Goal: Information Seeking & Learning: Check status

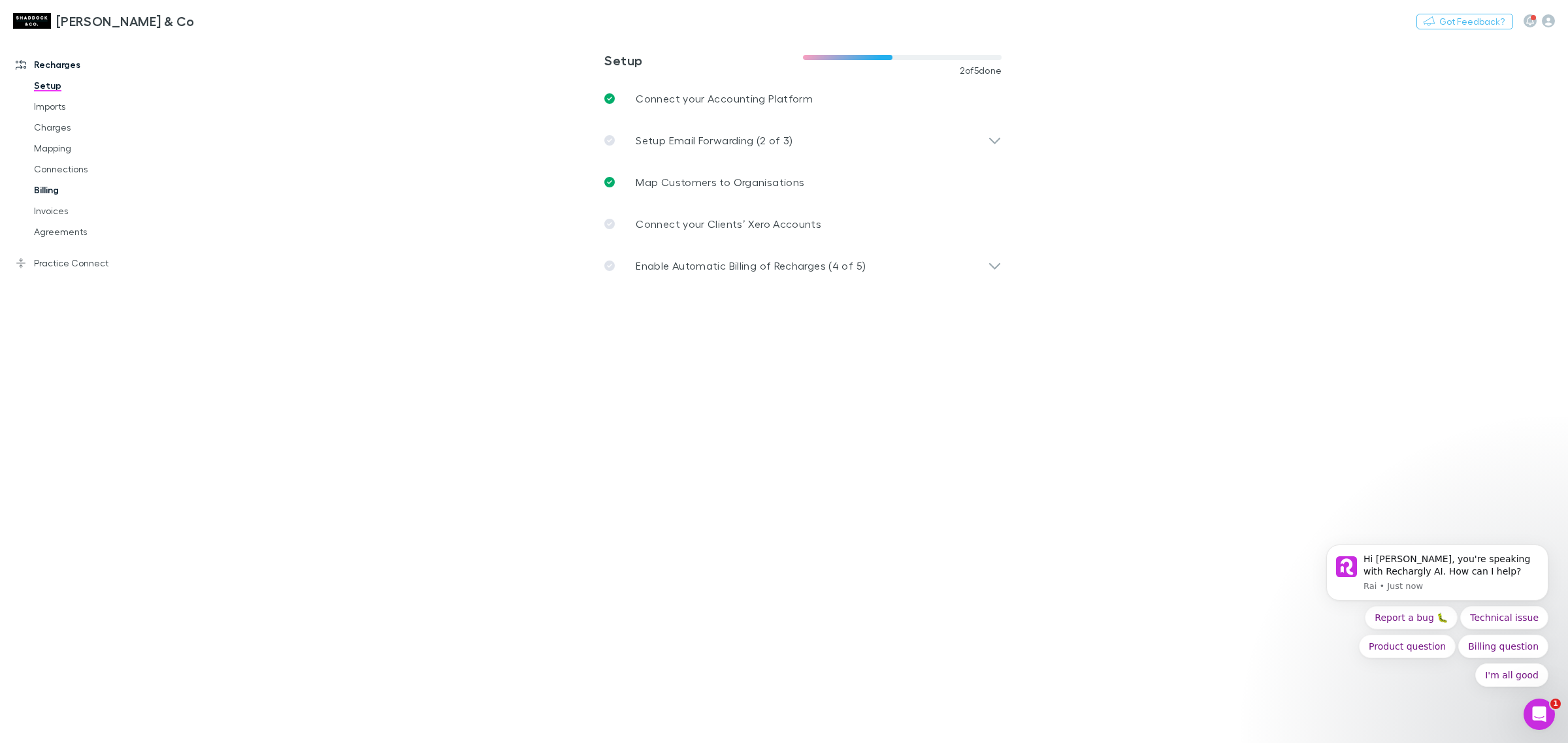
click at [100, 190] on link "Billing" at bounding box center [103, 190] width 164 height 21
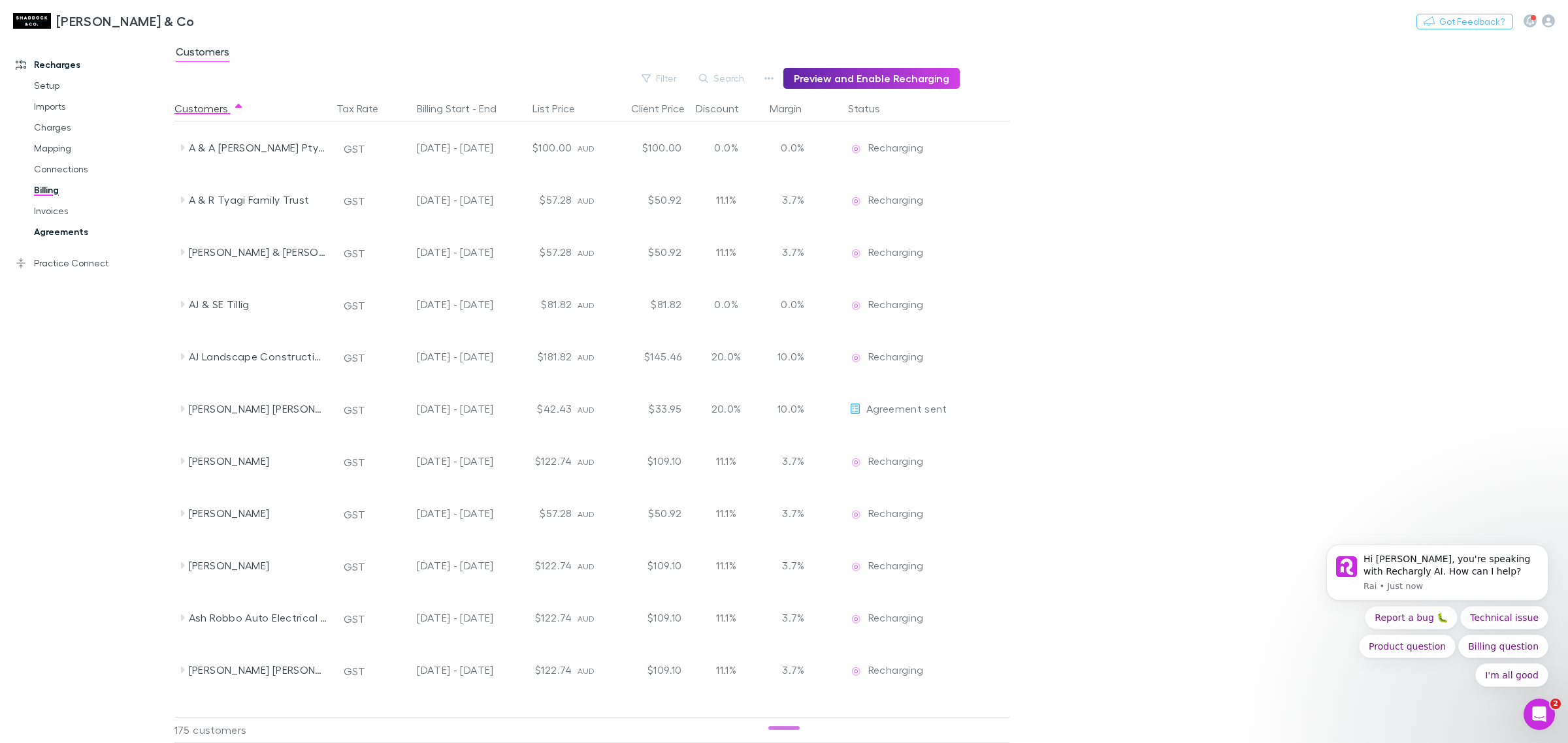
click at [104, 230] on link "Agreements" at bounding box center [103, 231] width 164 height 21
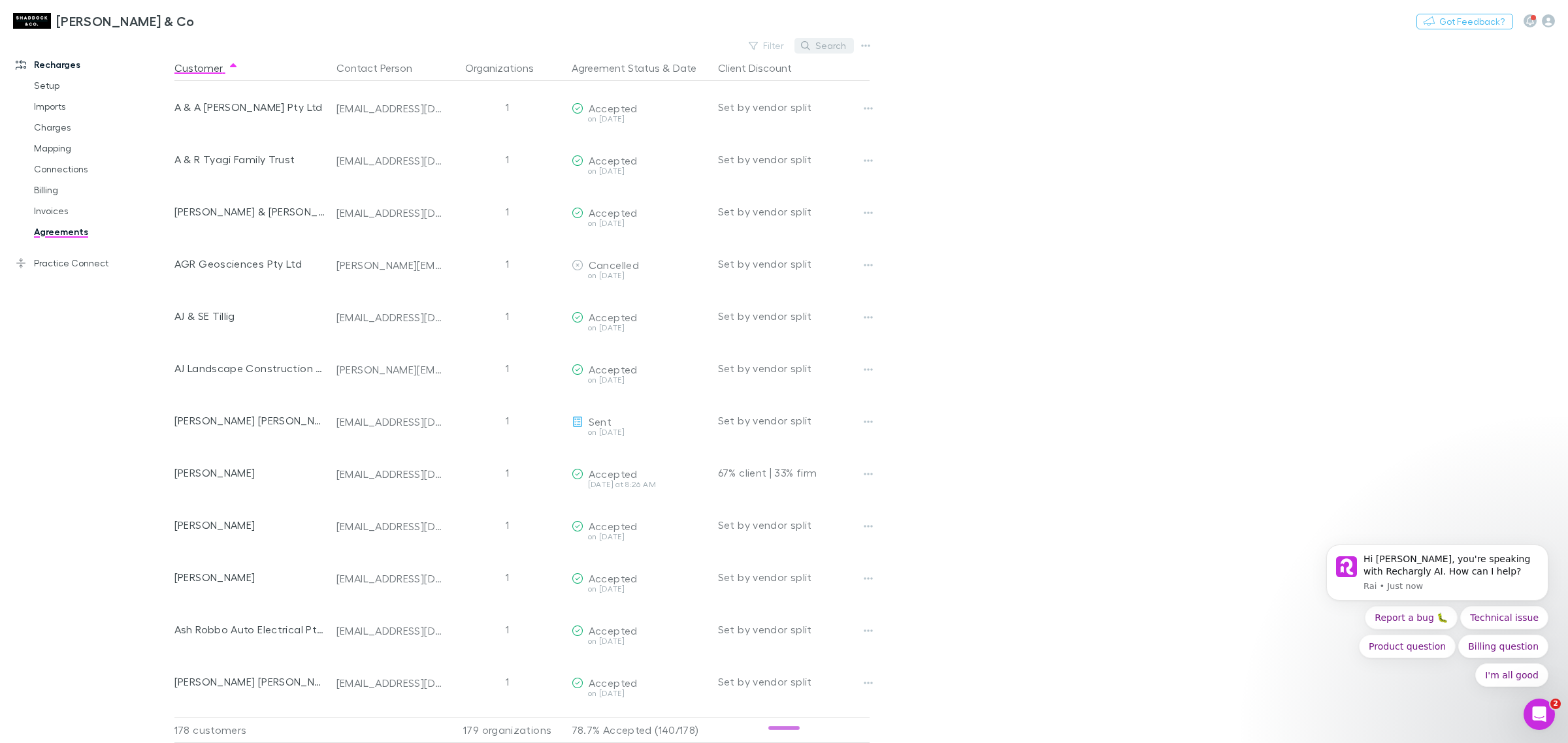
click at [816, 45] on button "Search" at bounding box center [823, 46] width 59 height 15
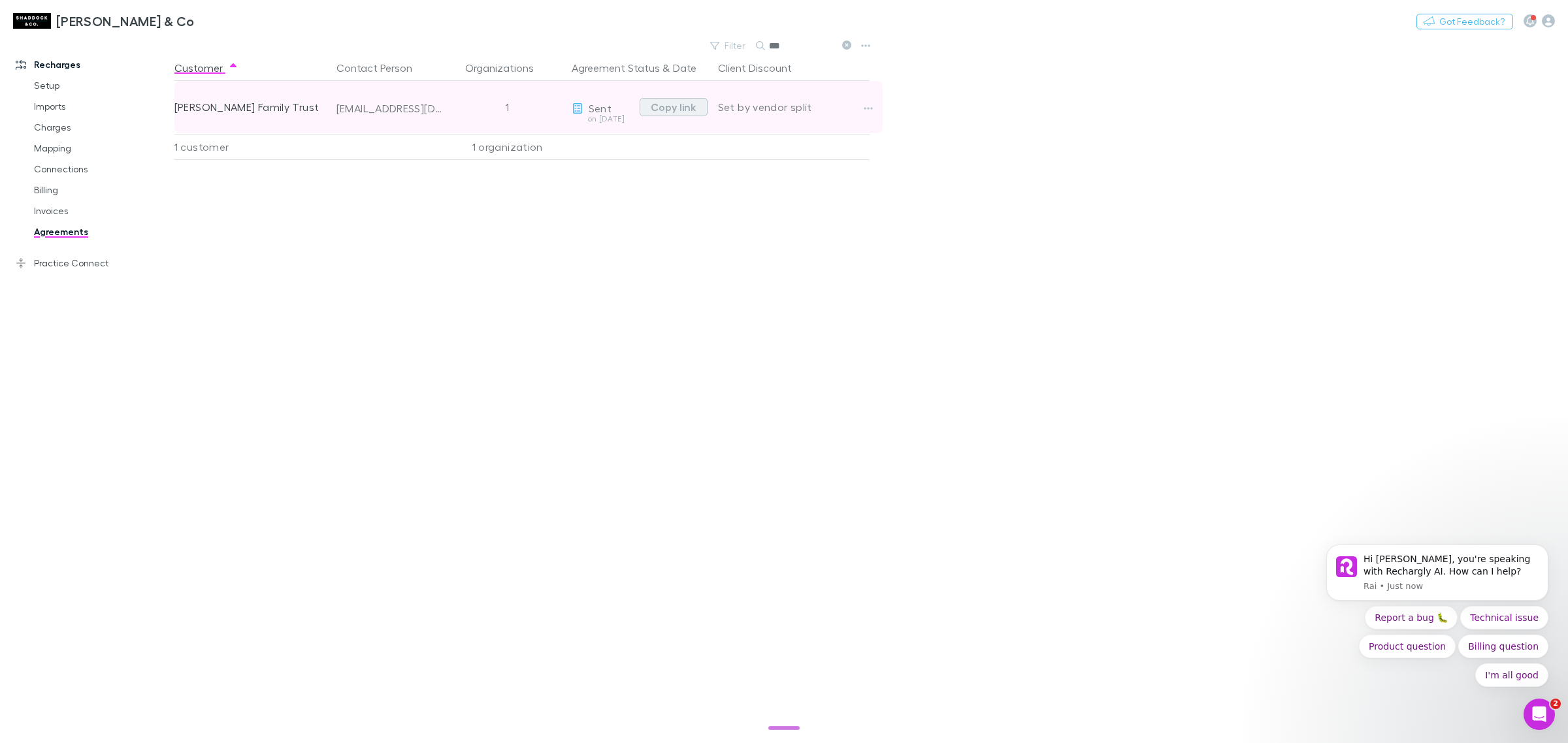
click at [668, 103] on button "Copy link" at bounding box center [674, 107] width 68 height 19
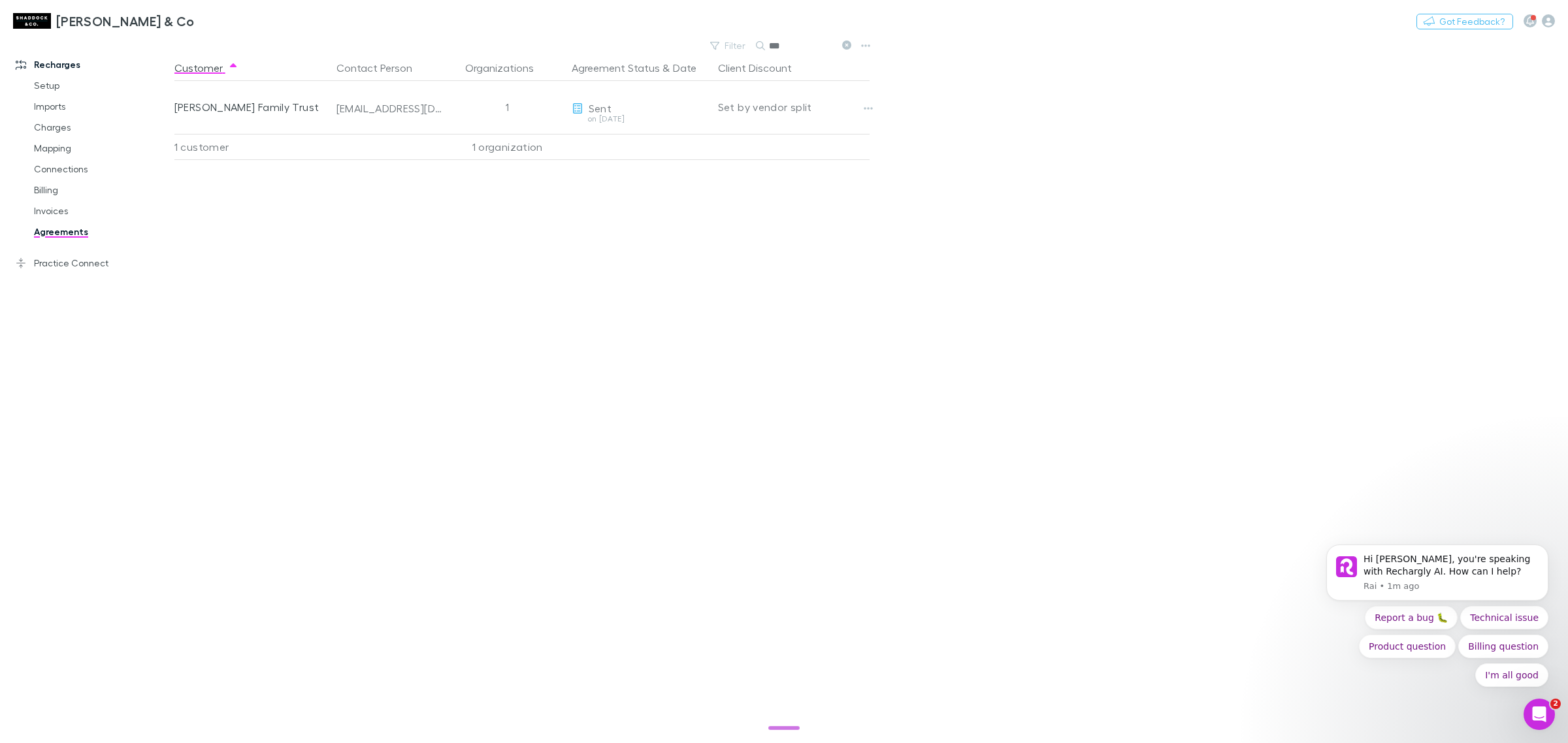
click at [845, 43] on icon at bounding box center [847, 45] width 9 height 9
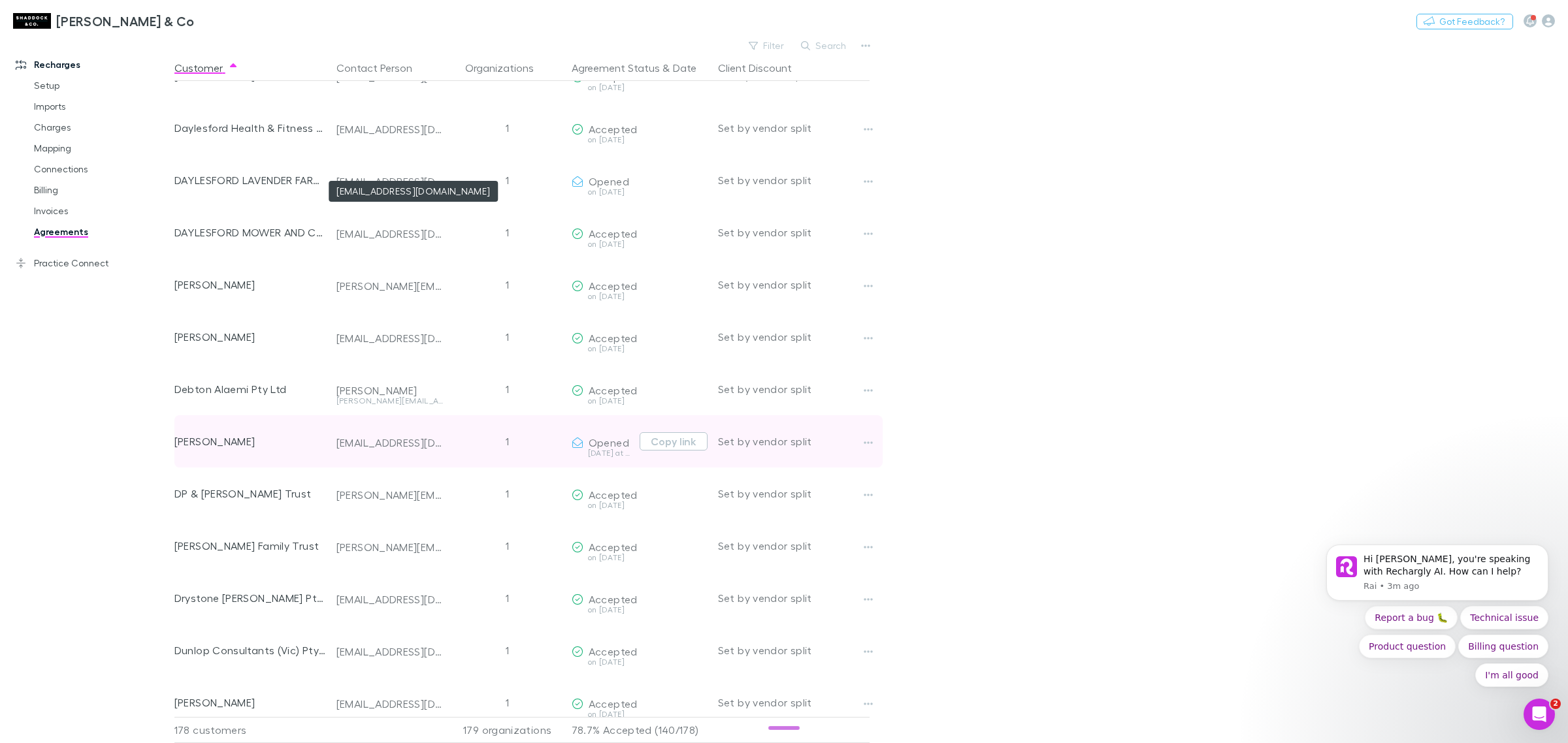
scroll to position [2450, 0]
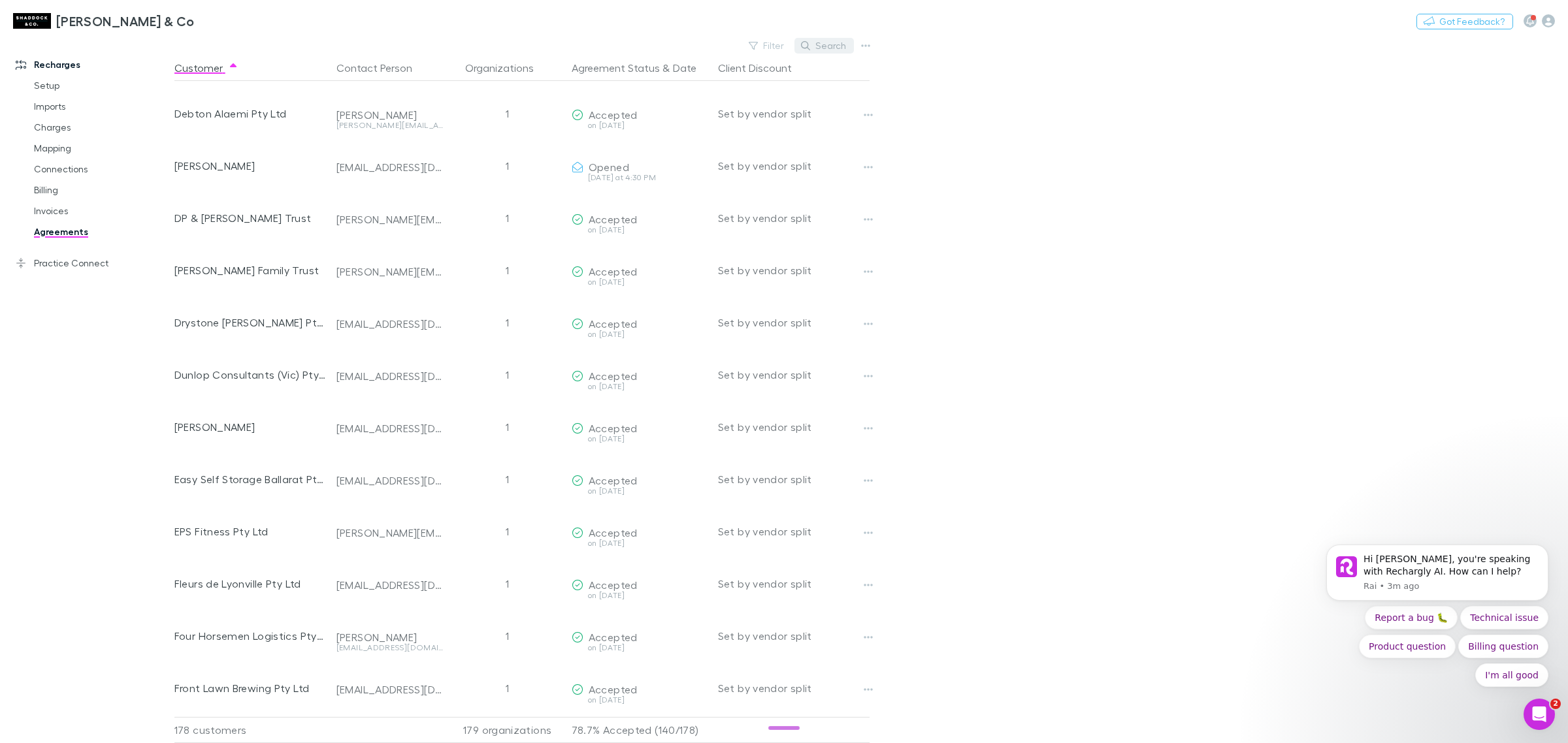
click at [829, 46] on button "Search" at bounding box center [823, 46] width 59 height 15
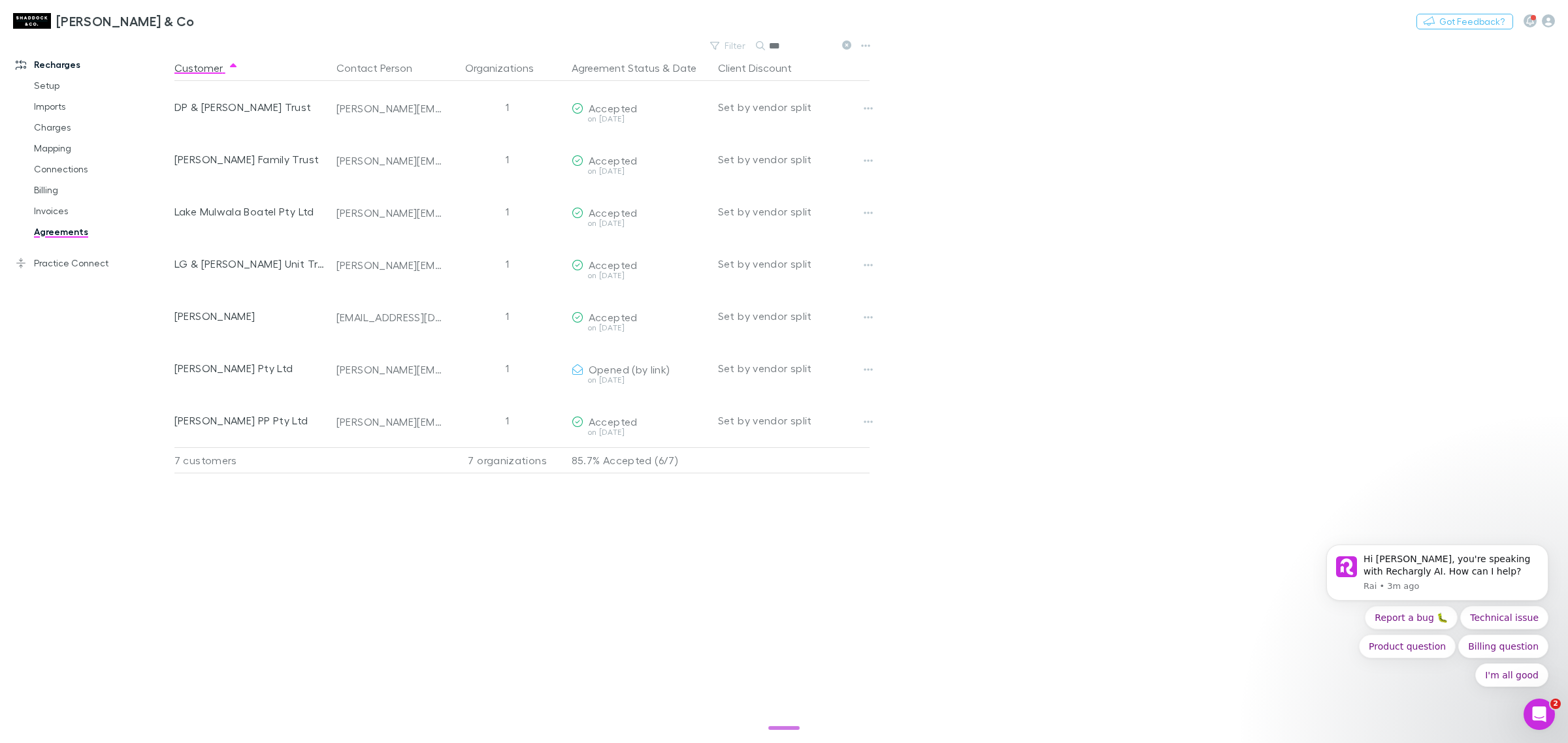
click at [846, 46] on icon at bounding box center [847, 45] width 9 height 9
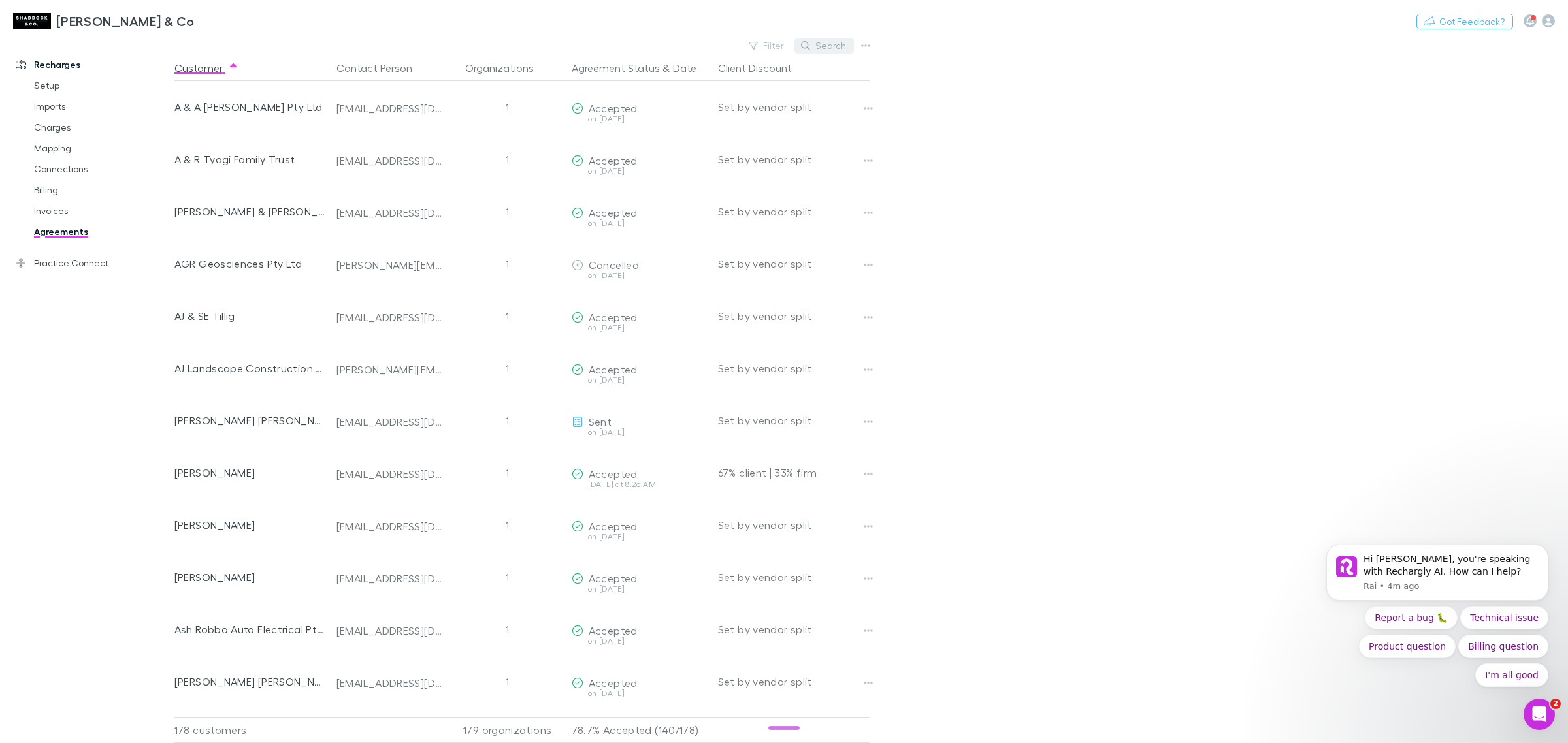
click at [820, 41] on button "Search" at bounding box center [823, 46] width 59 height 15
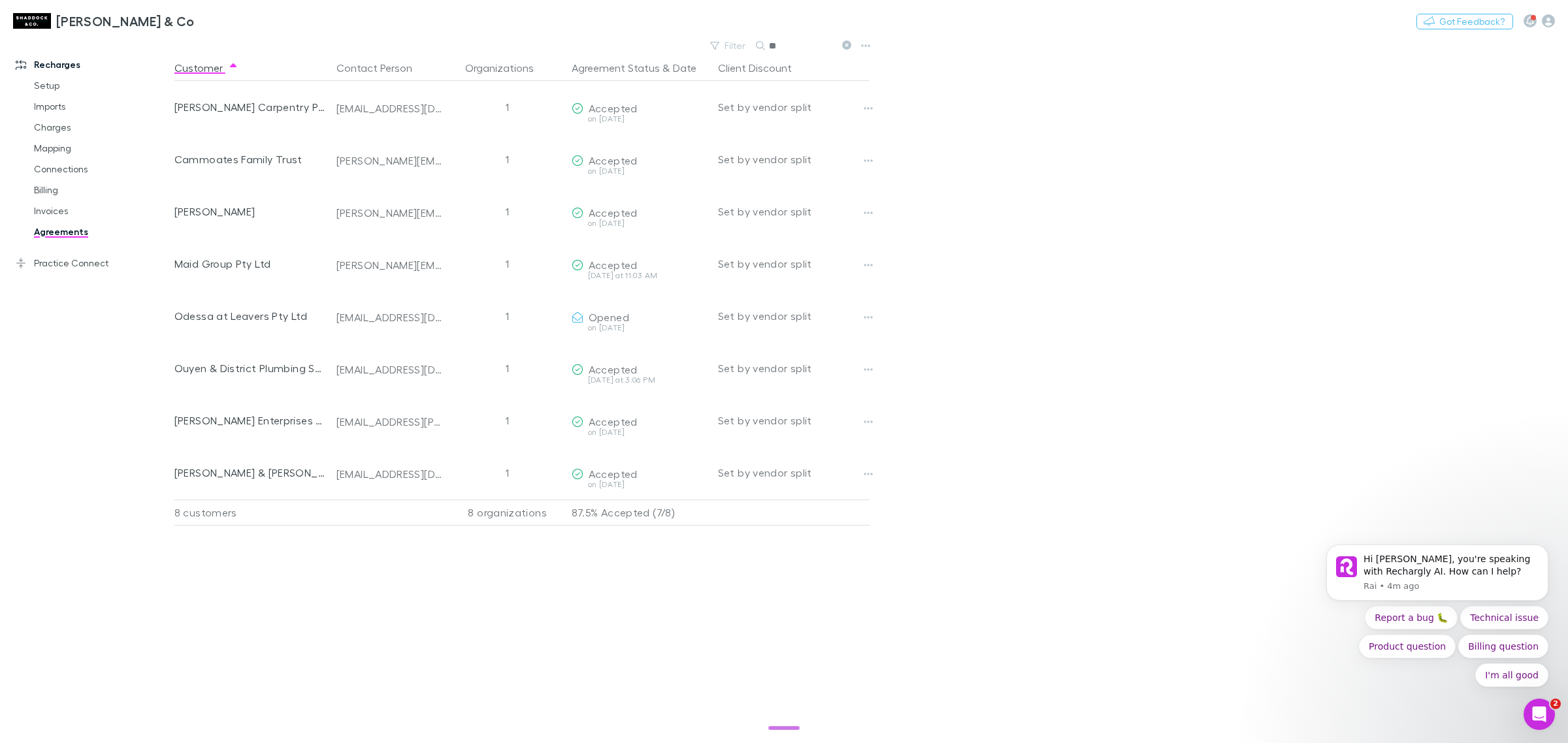
type input "*"
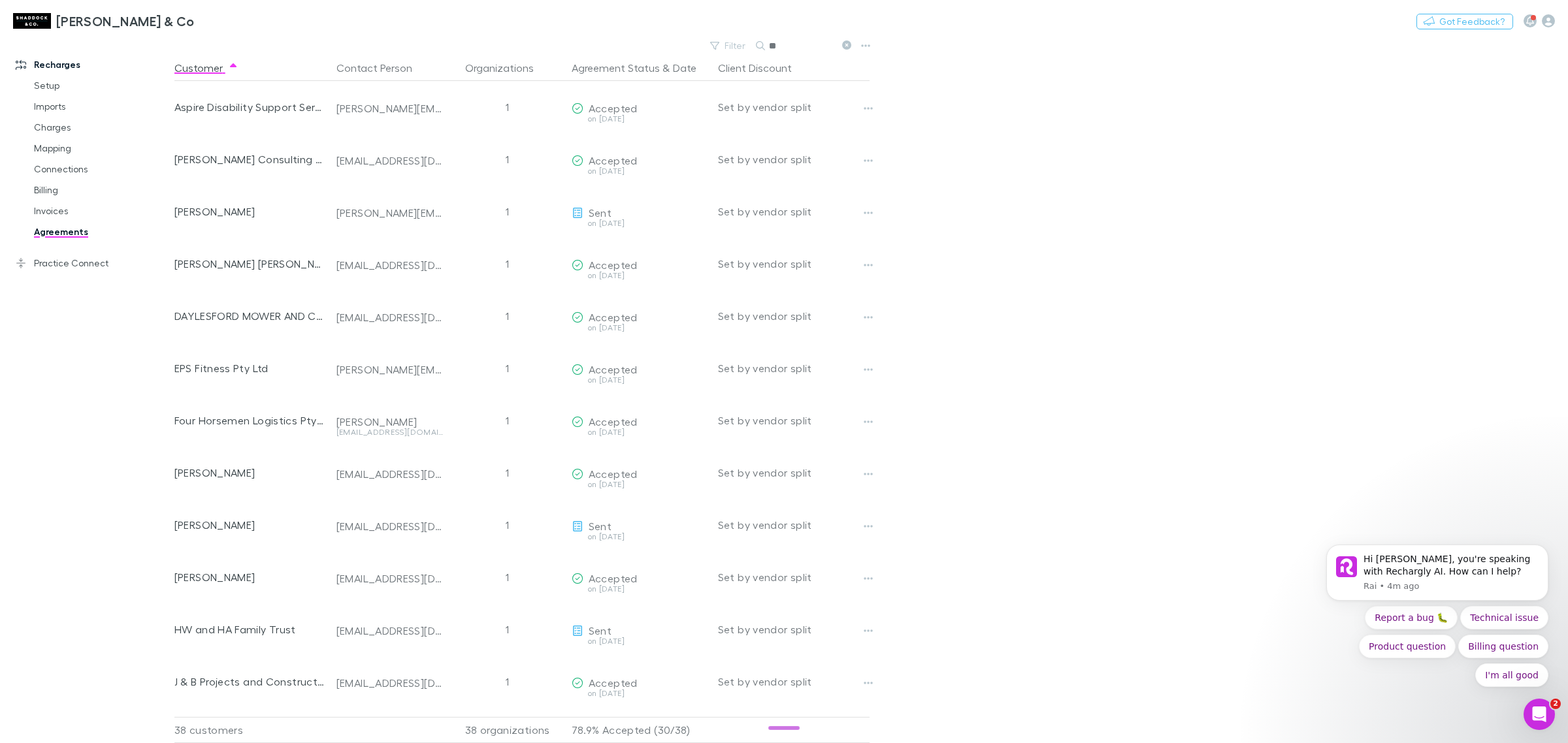
type input "*"
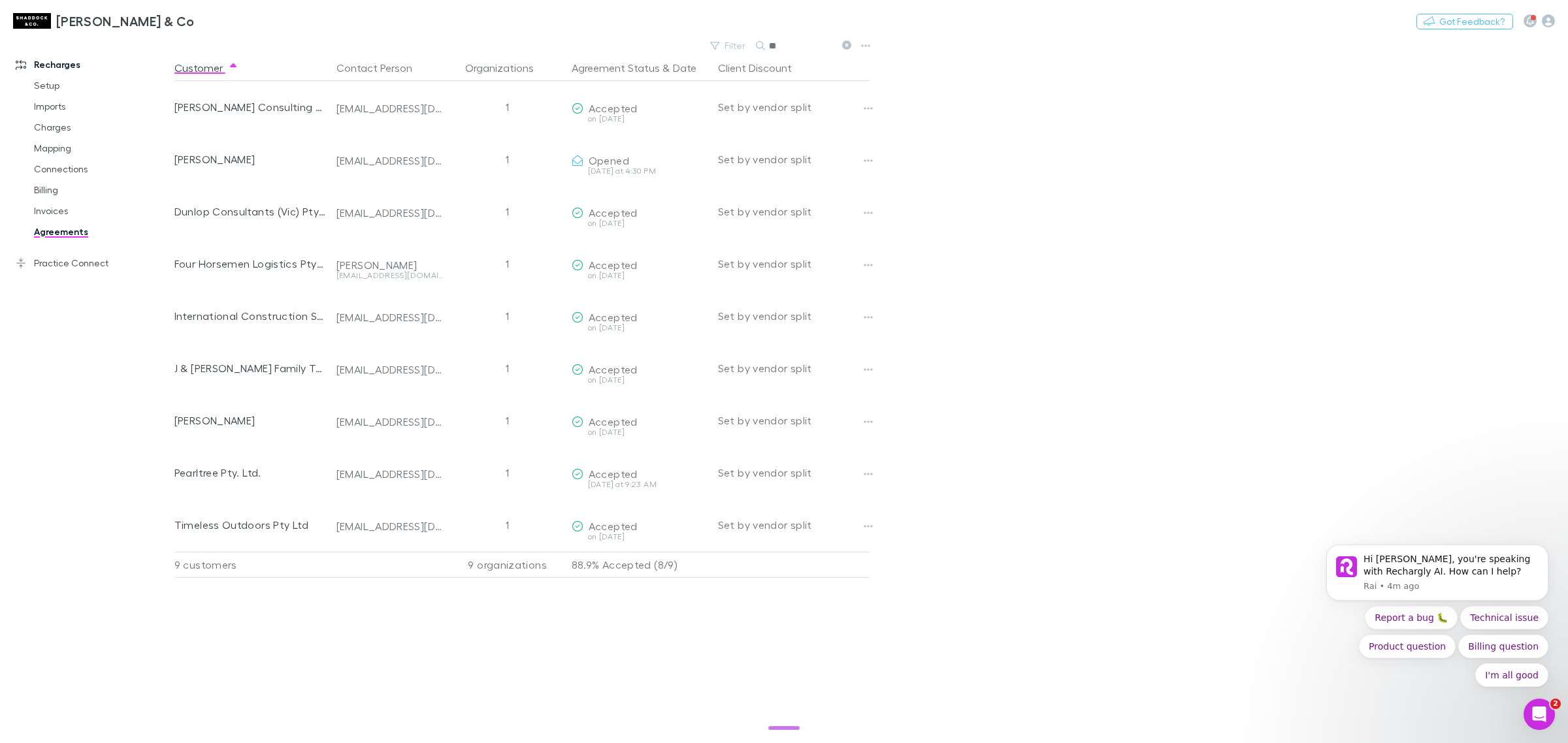
type input "*"
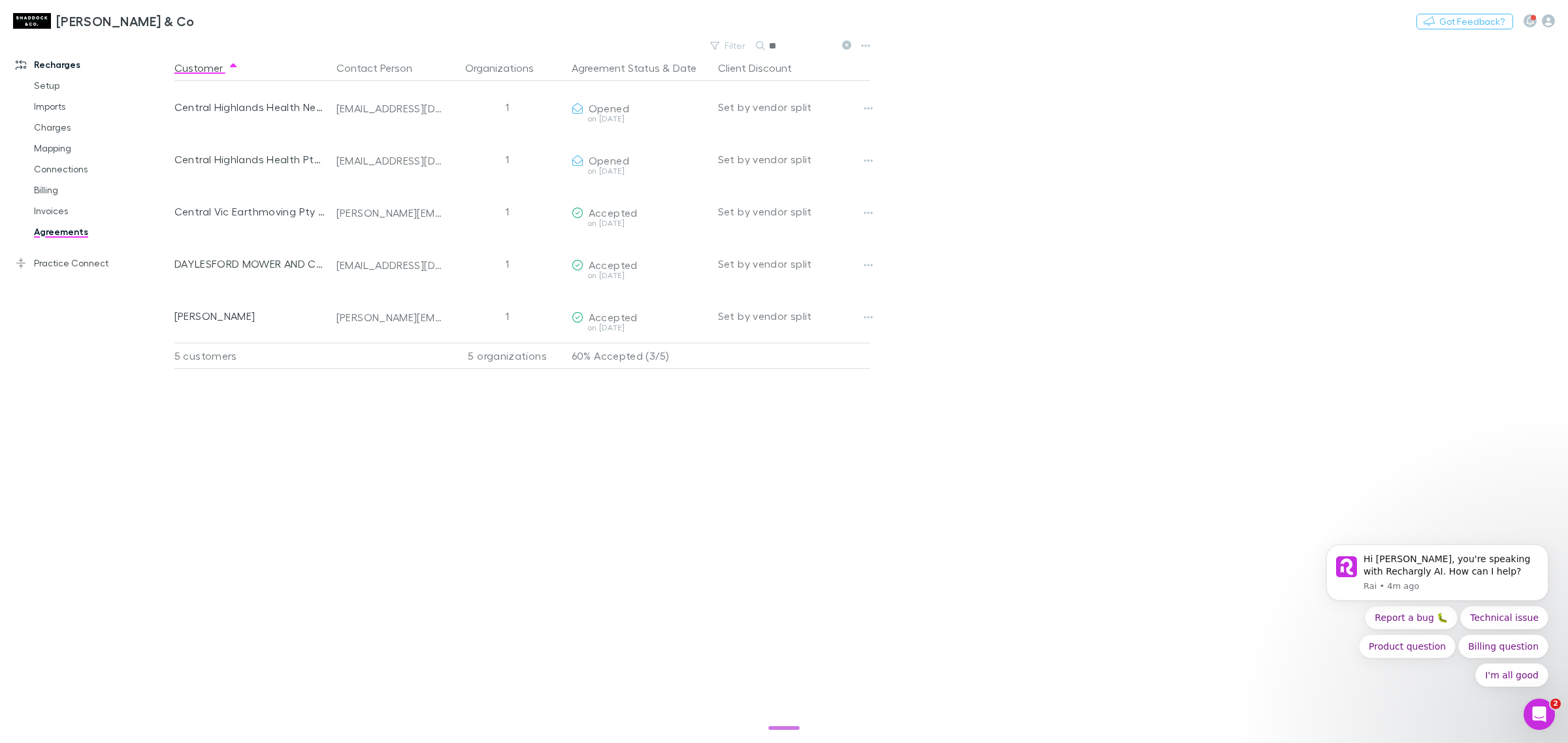
type input "*"
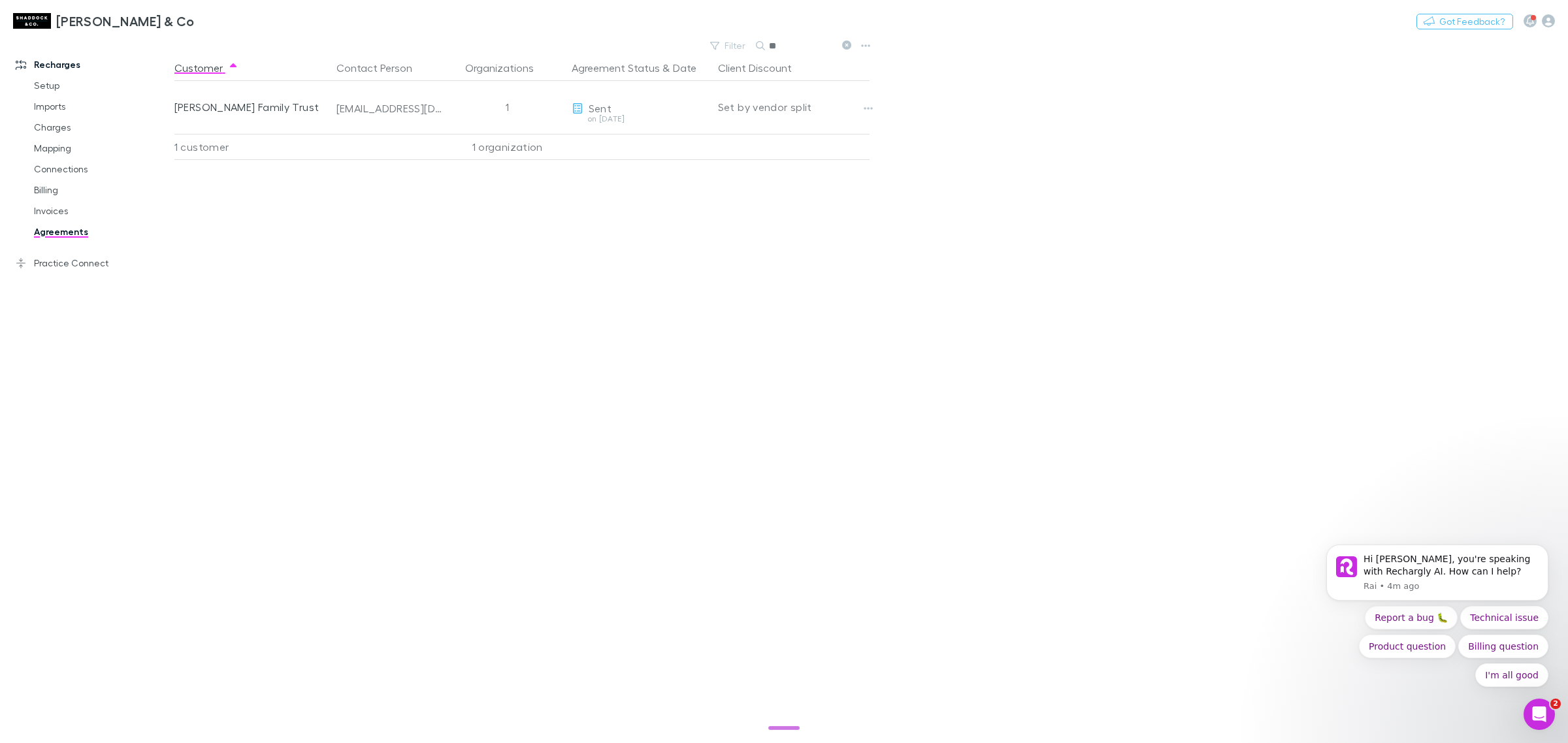
type input "*"
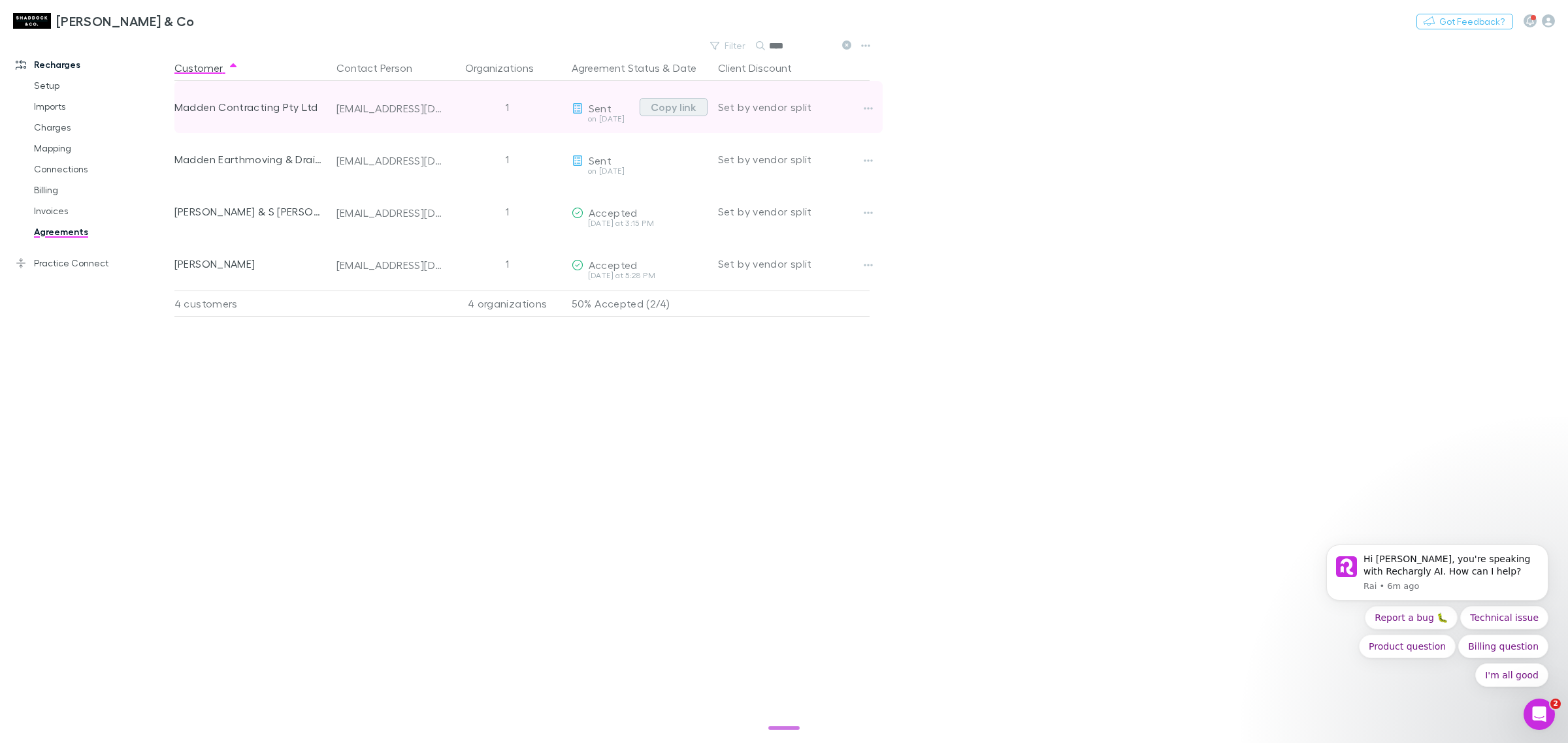
click at [674, 105] on button "Copy link" at bounding box center [674, 107] width 68 height 19
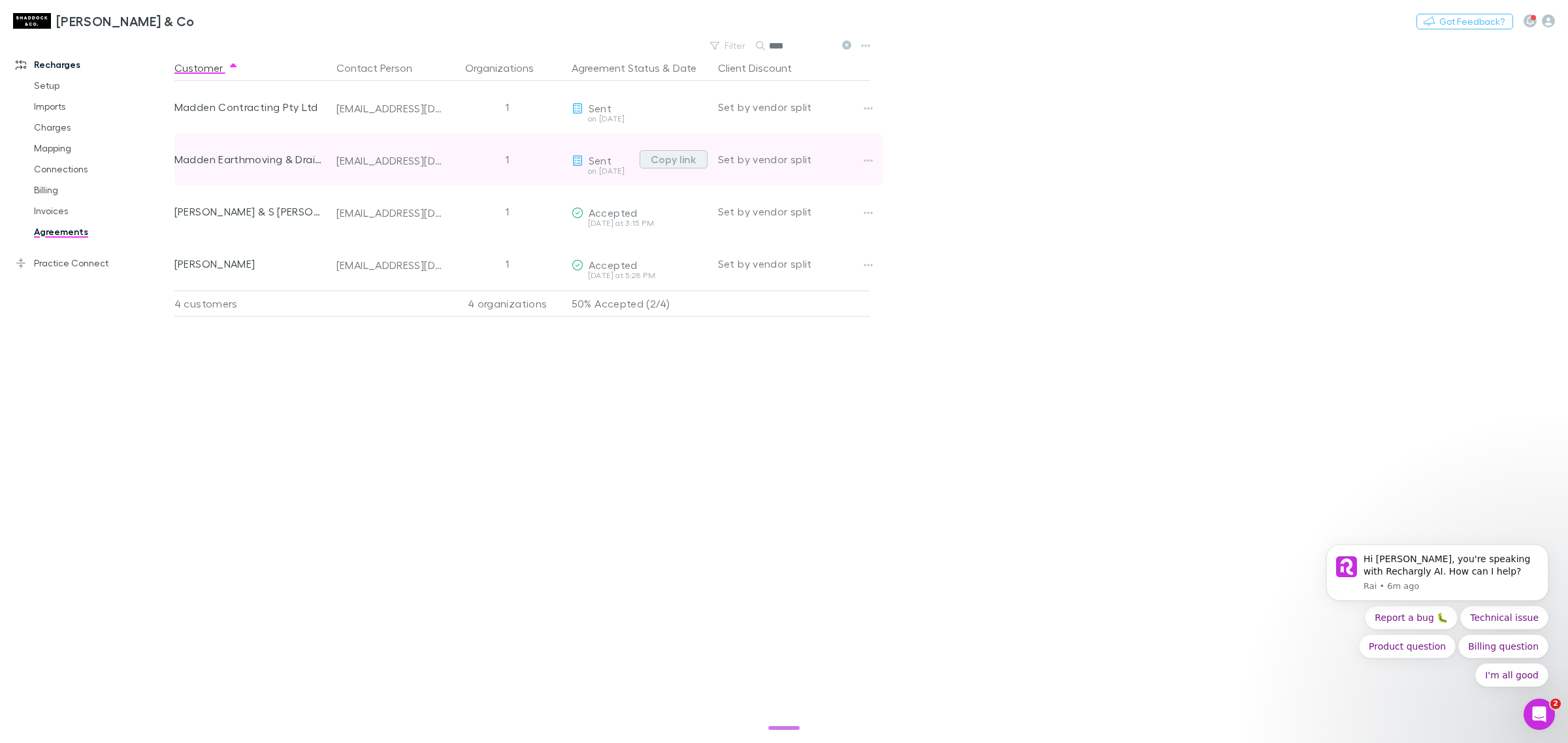
click at [679, 152] on button "Copy link" at bounding box center [674, 160] width 68 height 19
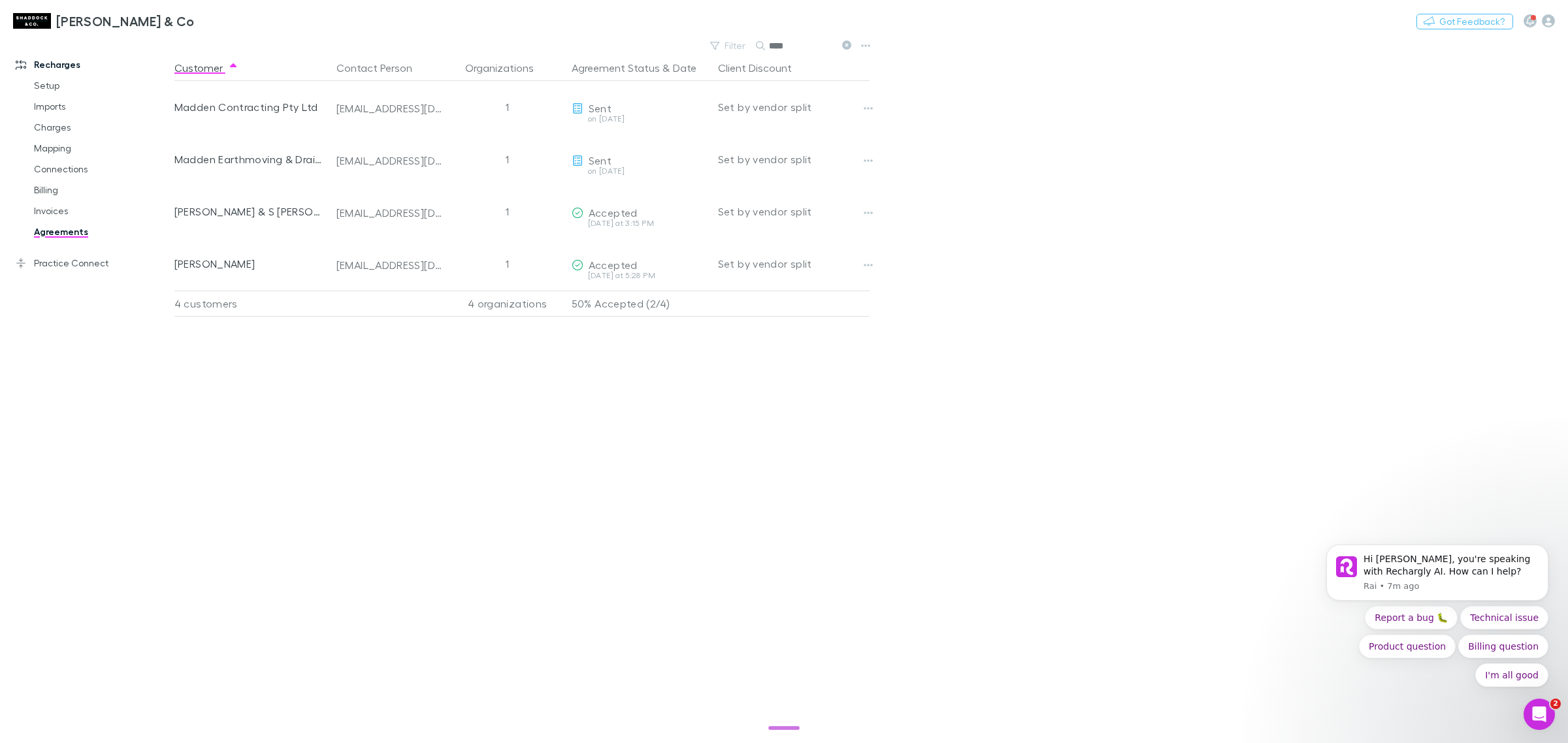
click at [813, 43] on input "****" at bounding box center [801, 46] width 66 height 19
type input "*"
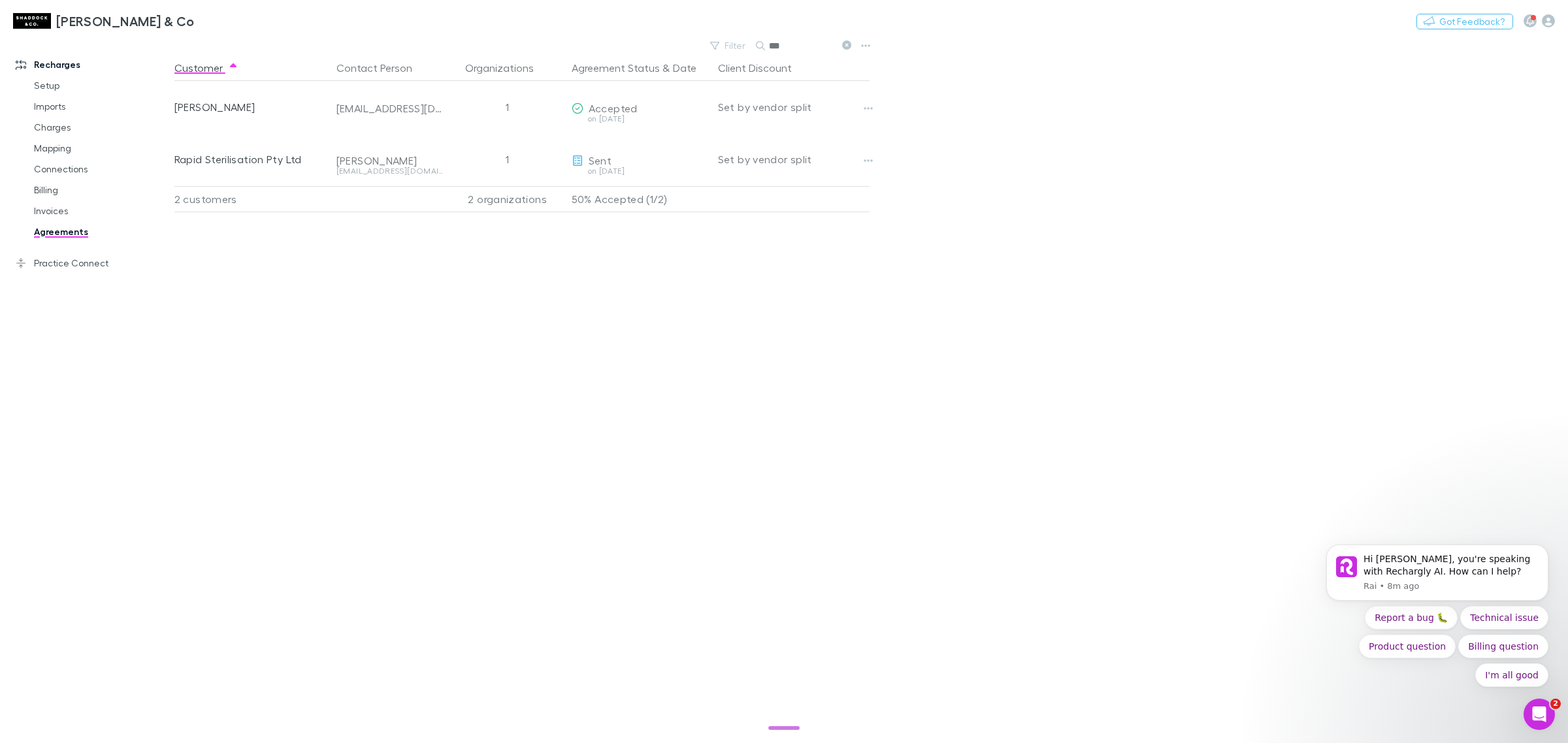
click at [819, 46] on input "***" at bounding box center [801, 46] width 66 height 19
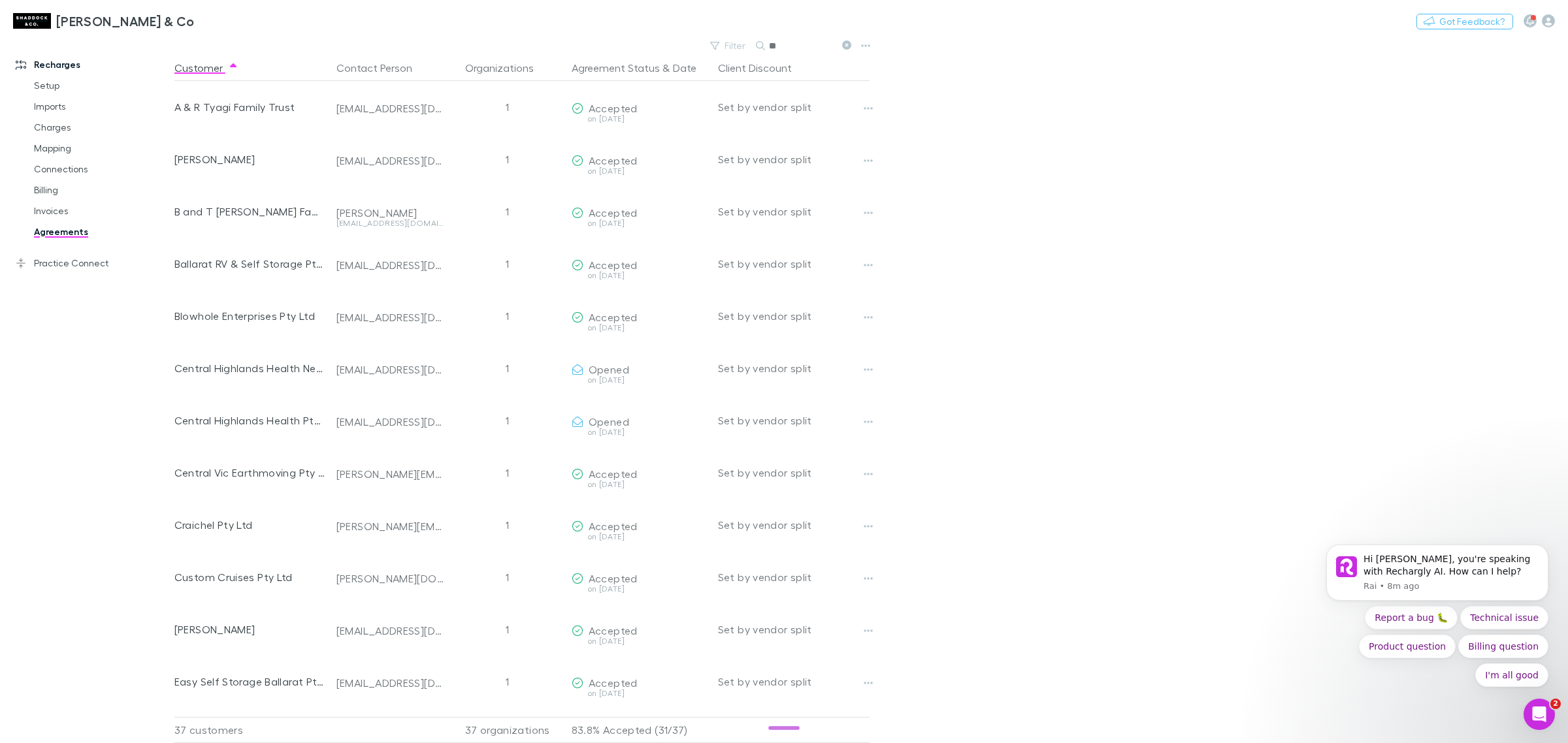
type input "*"
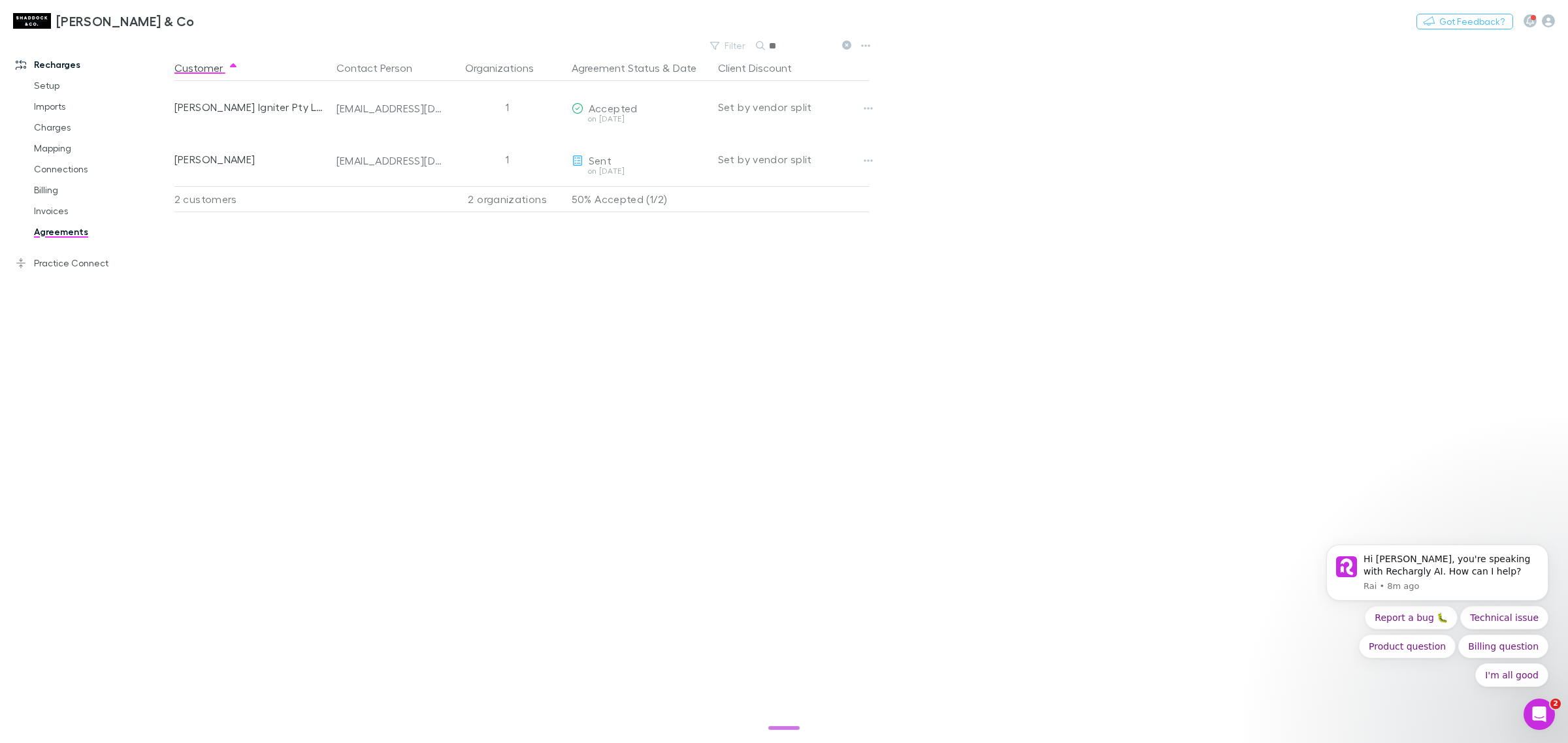
type input "*"
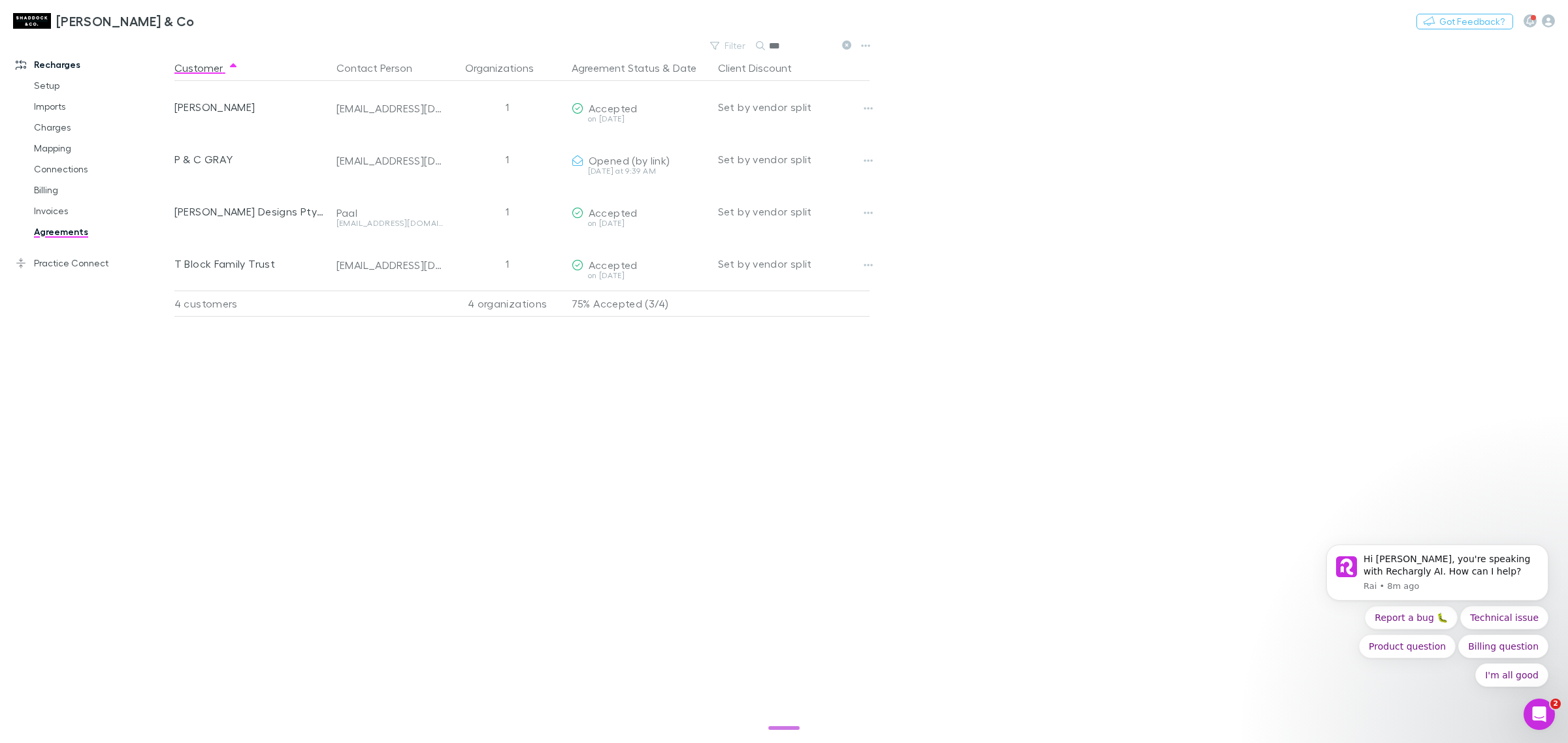
click at [790, 43] on input "***" at bounding box center [801, 46] width 66 height 19
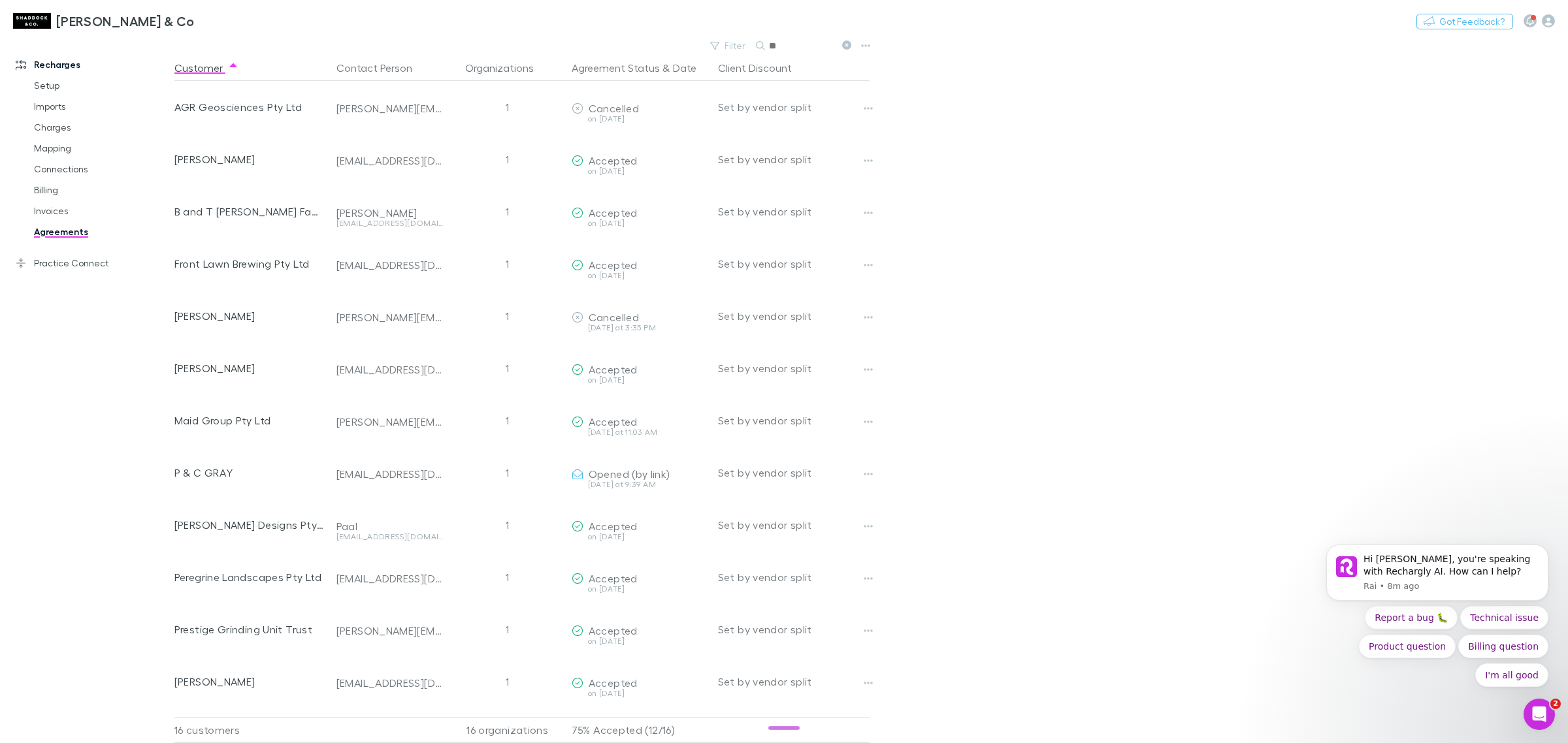
type input "*"
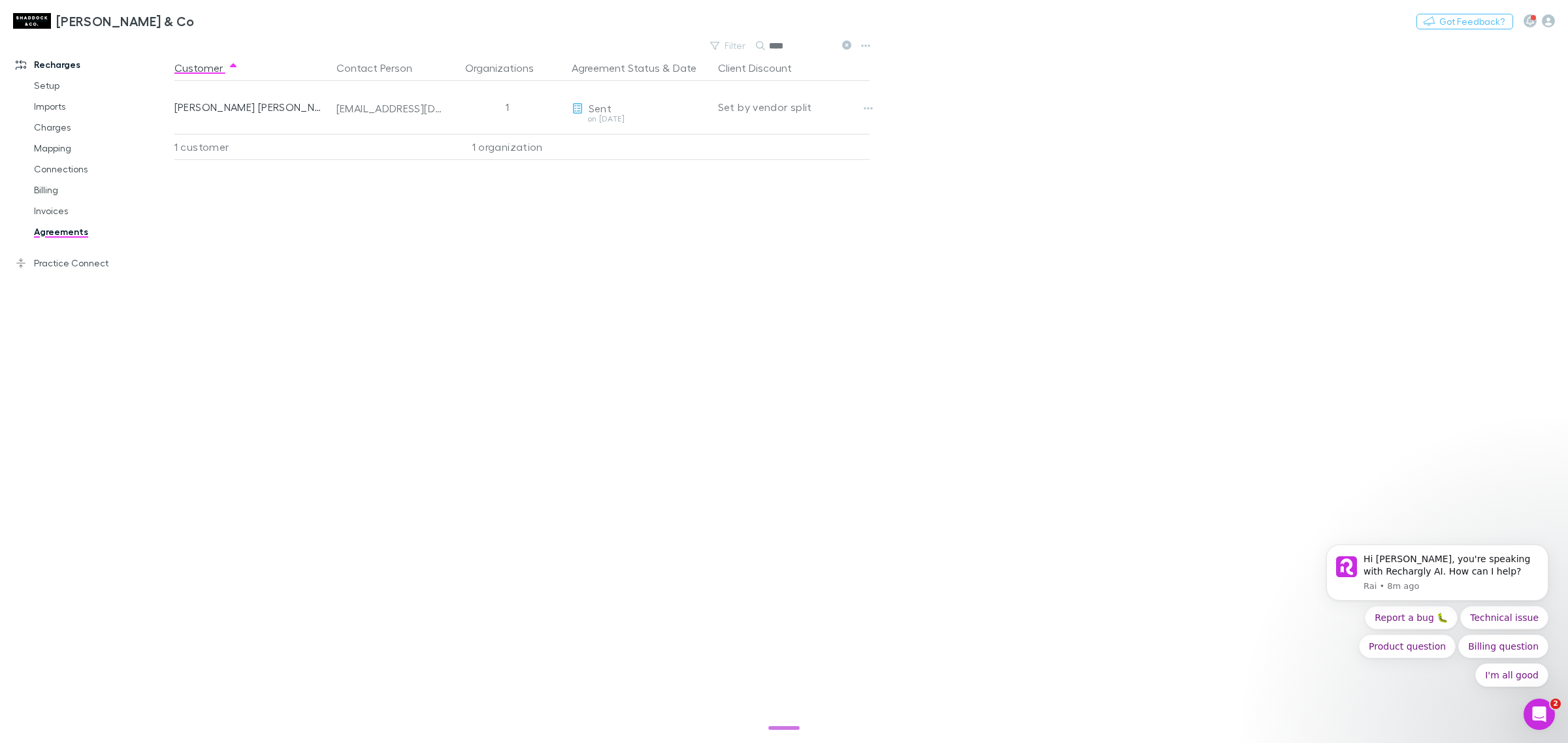
click at [790, 43] on input "****" at bounding box center [801, 46] width 66 height 19
type input "*"
click at [790, 43] on input "****" at bounding box center [801, 46] width 66 height 19
type input "*"
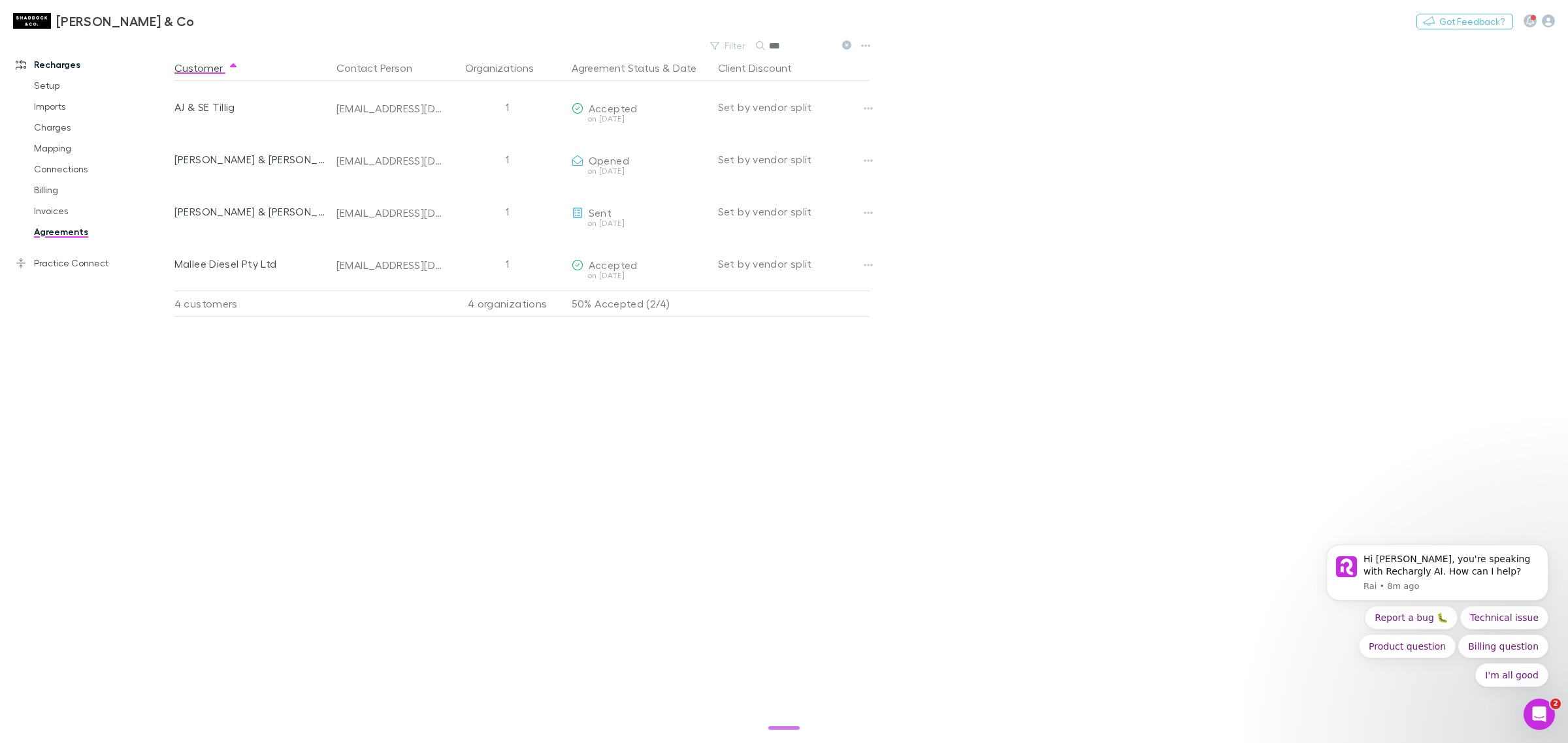
click at [789, 51] on input "***" at bounding box center [801, 46] width 66 height 19
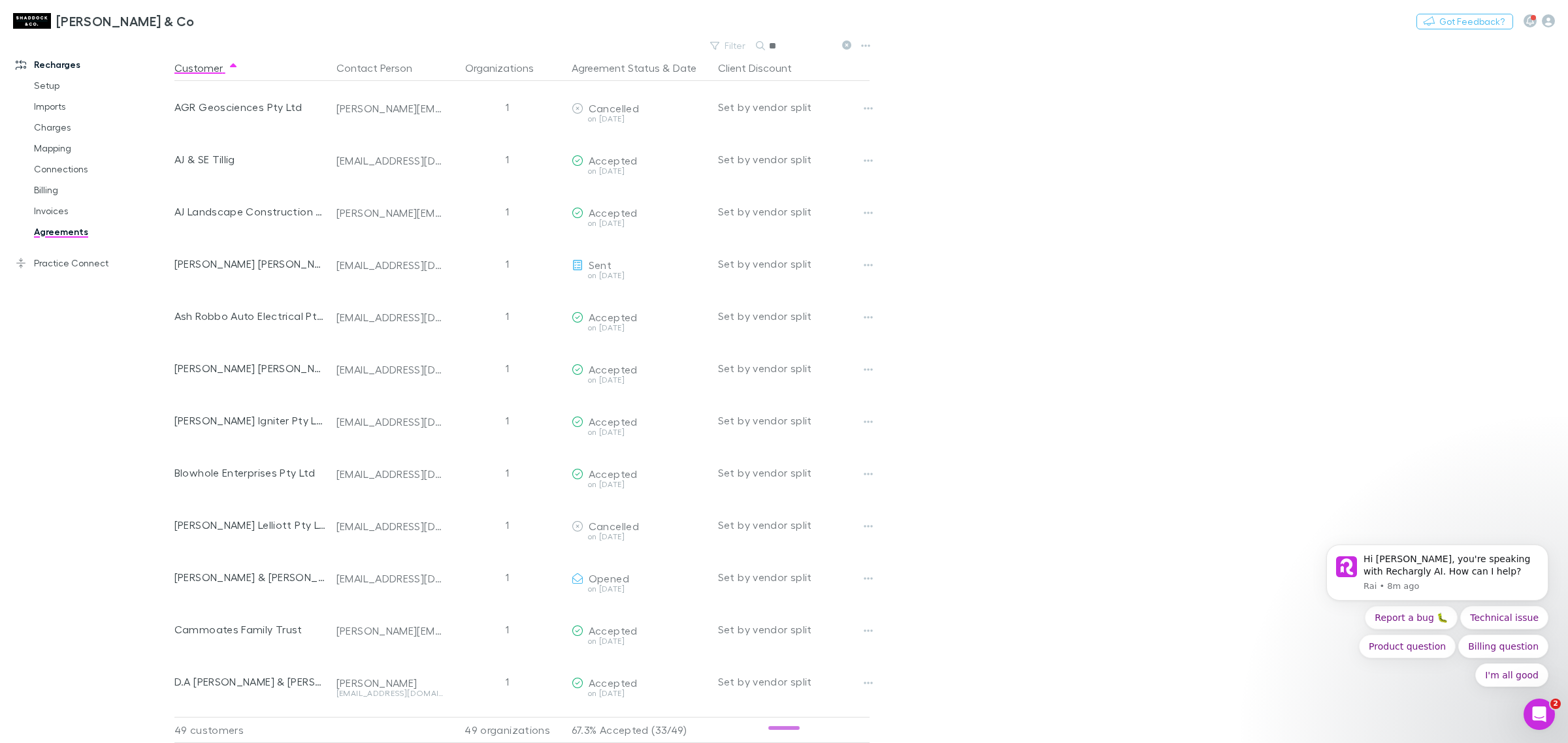
type input "*"
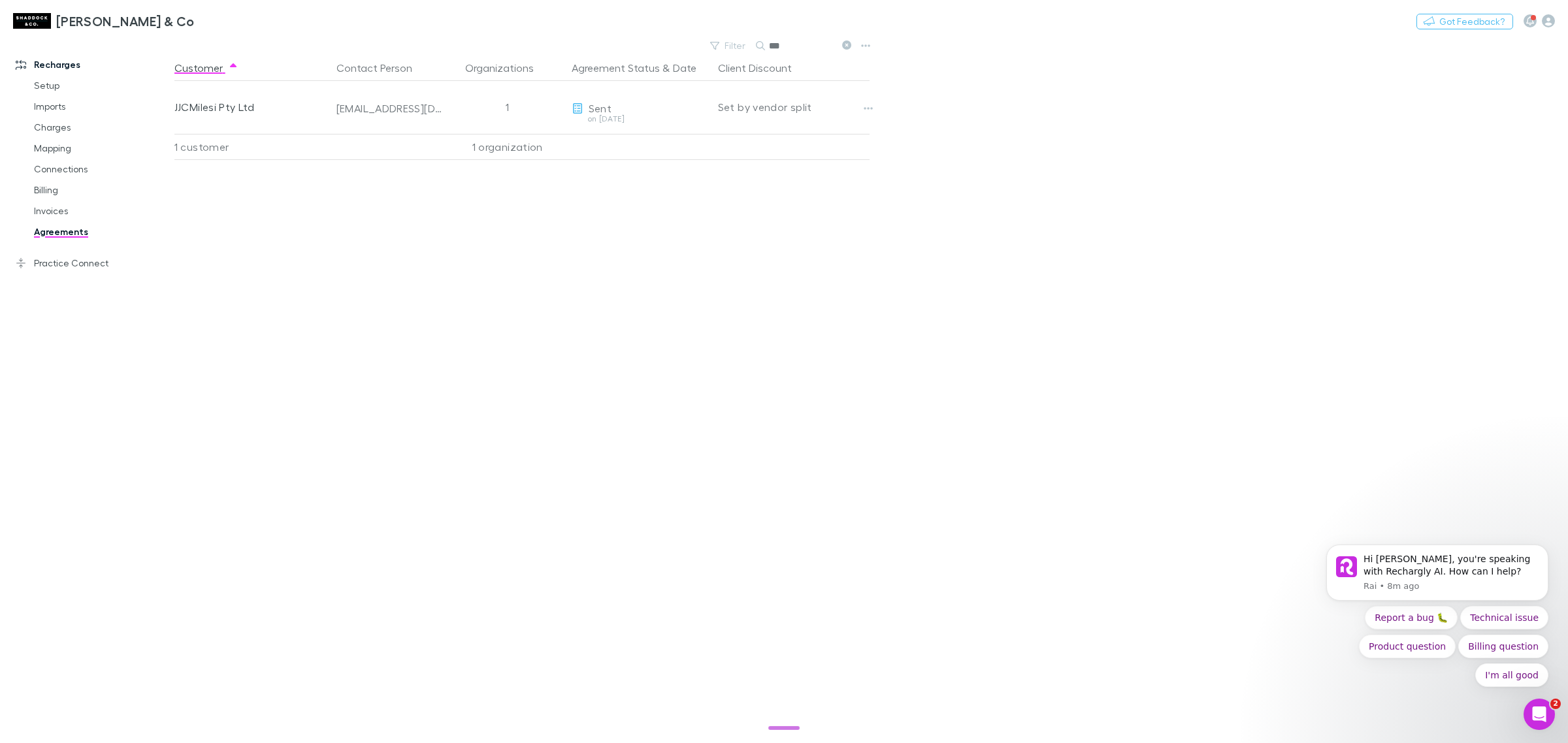
click at [791, 45] on input "***" at bounding box center [801, 46] width 66 height 19
type input "*"
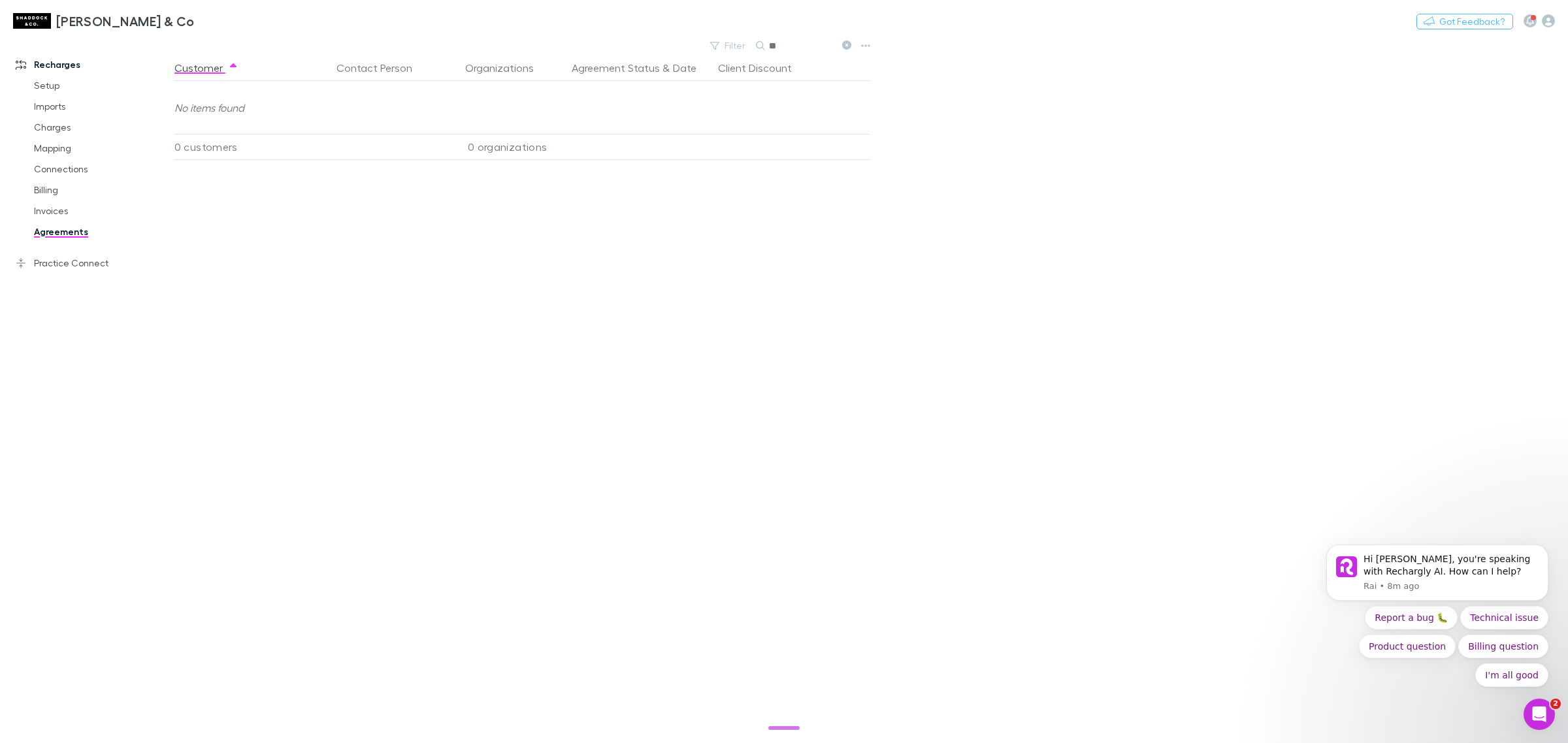
type input "*"
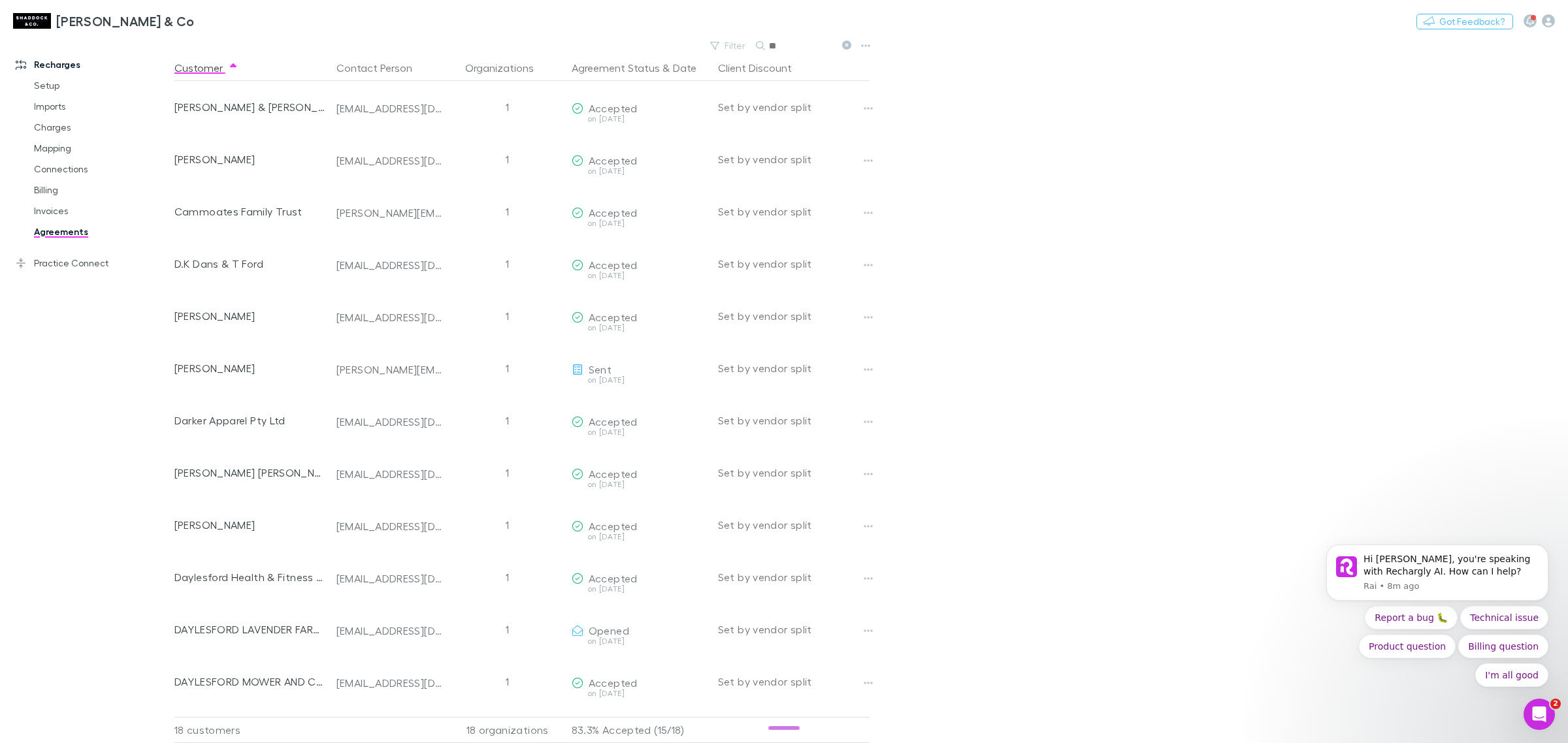
type input "*"
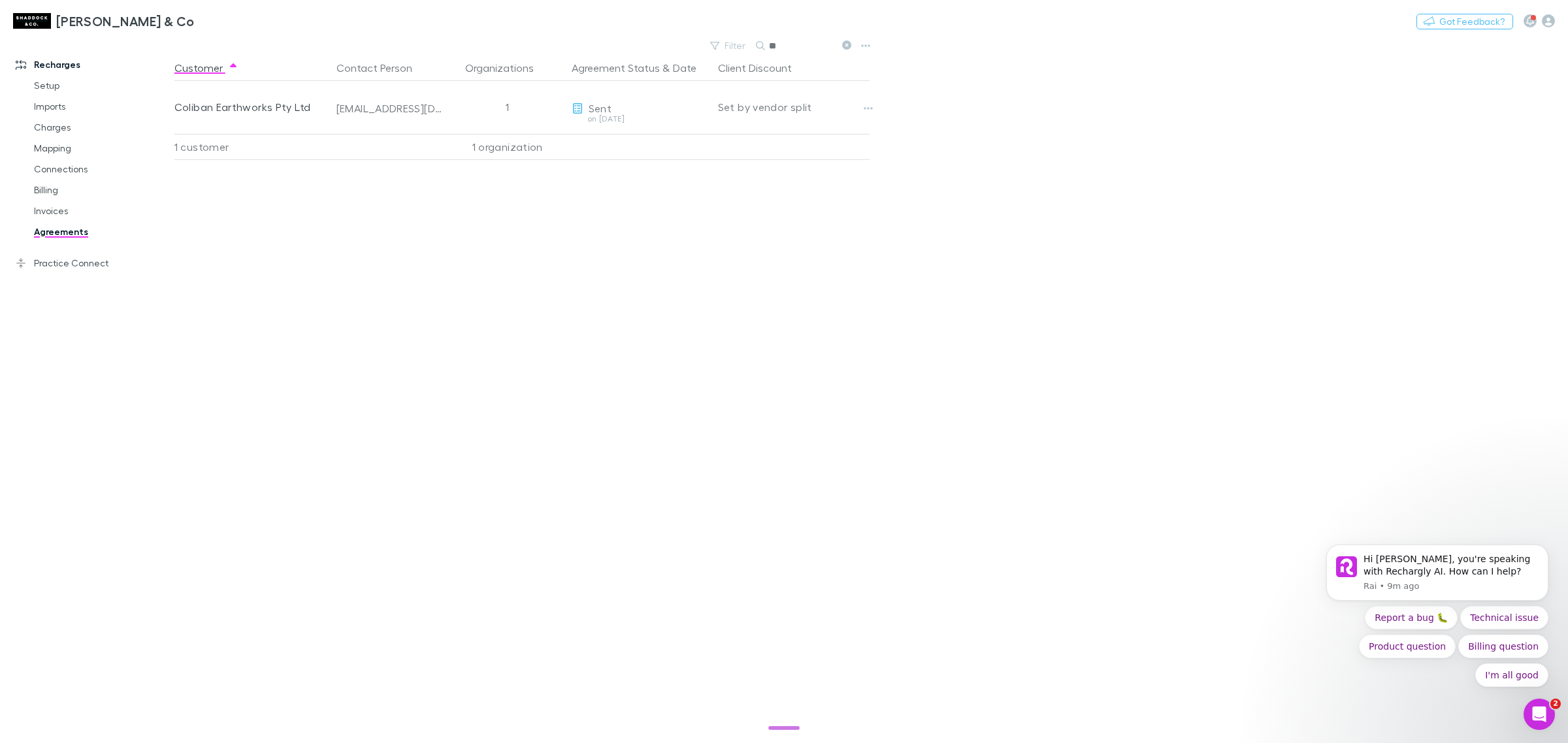
type input "*"
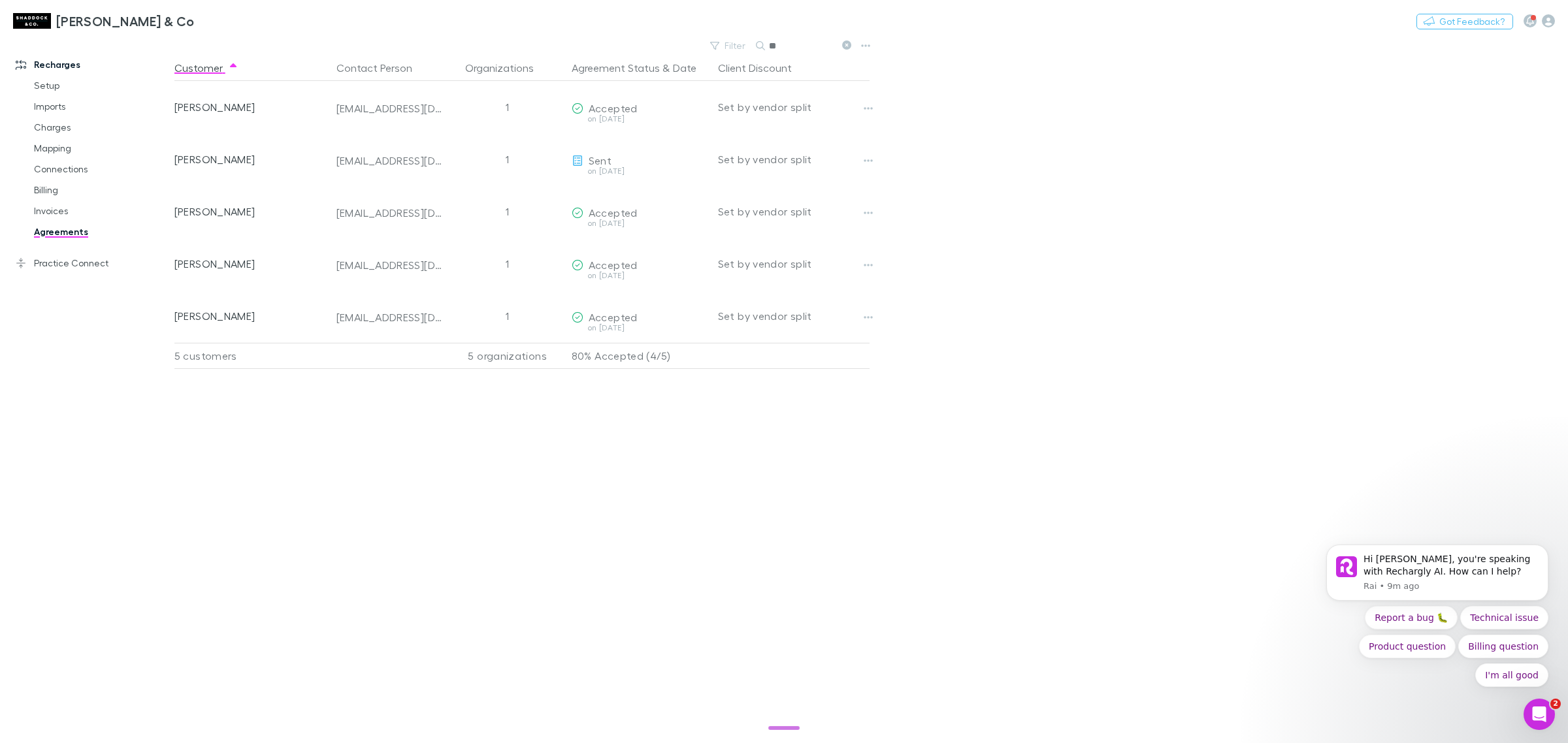
type input "*"
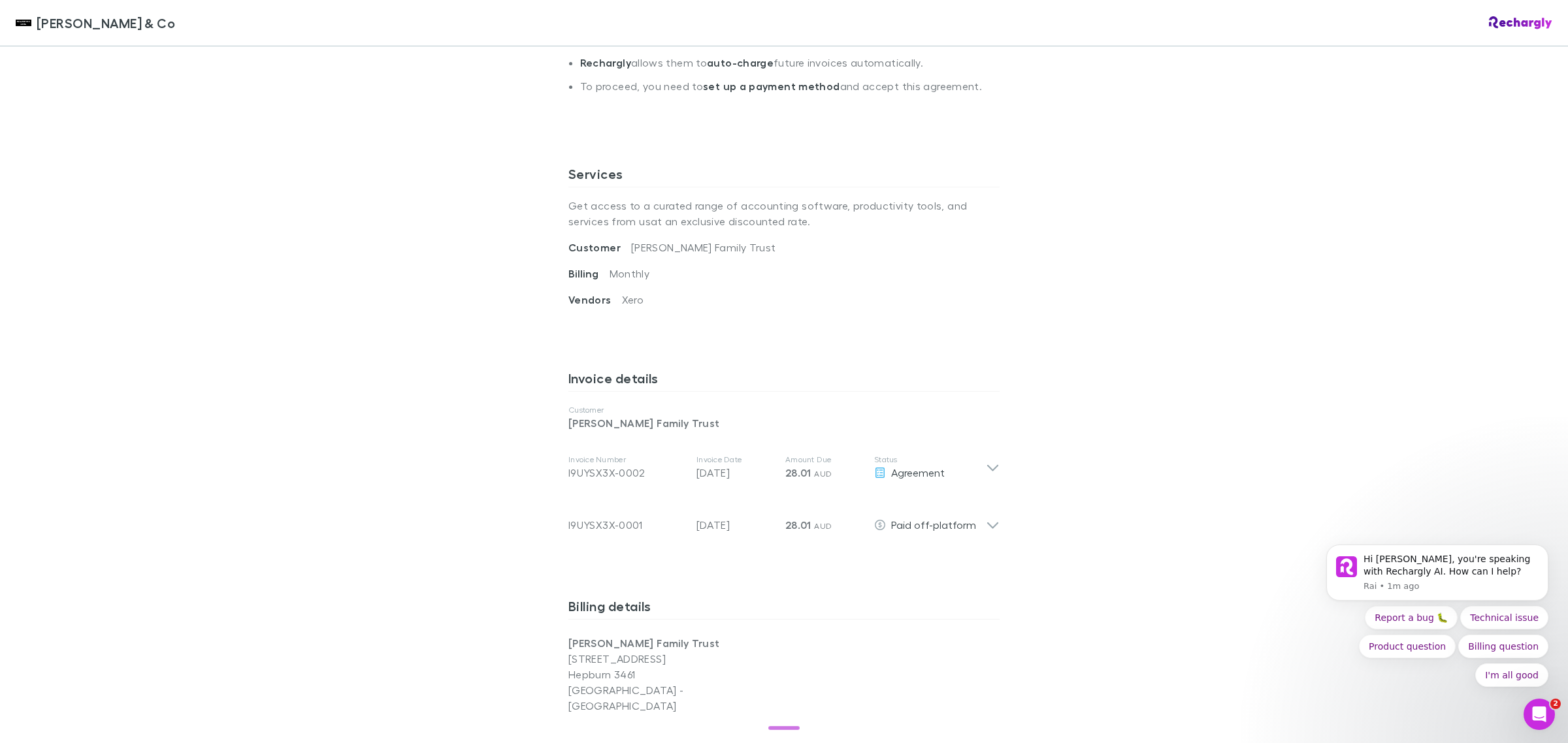
scroll to position [408, 0]
